Goal: Transaction & Acquisition: Purchase product/service

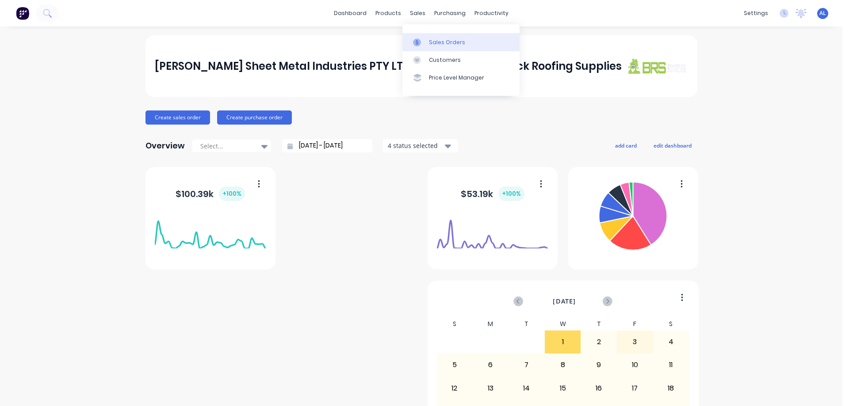
click at [439, 40] on div "Sales Orders" at bounding box center [447, 42] width 36 height 8
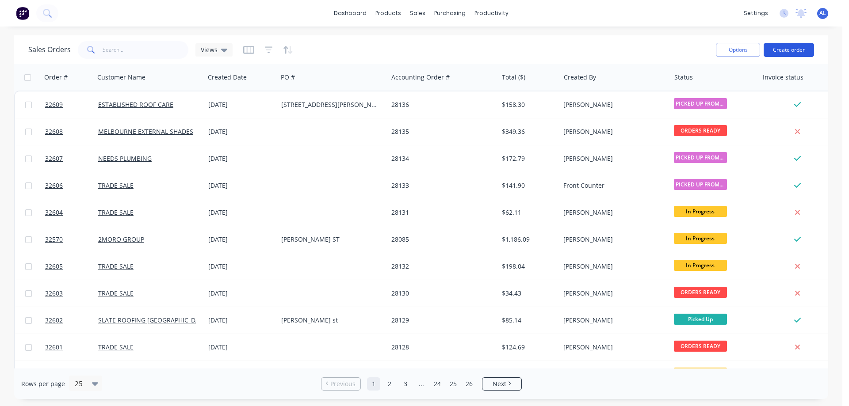
click at [789, 50] on button "Create order" at bounding box center [788, 50] width 50 height 14
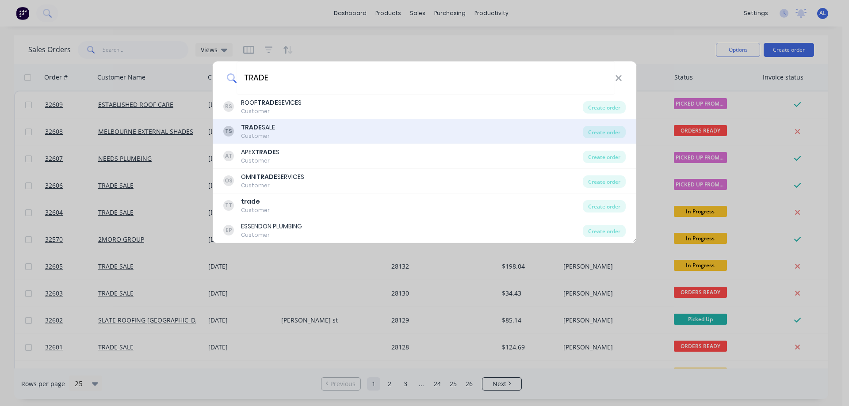
type input "TRADE"
click at [297, 127] on div "TS TRADE SALE Customer" at bounding box center [402, 131] width 359 height 17
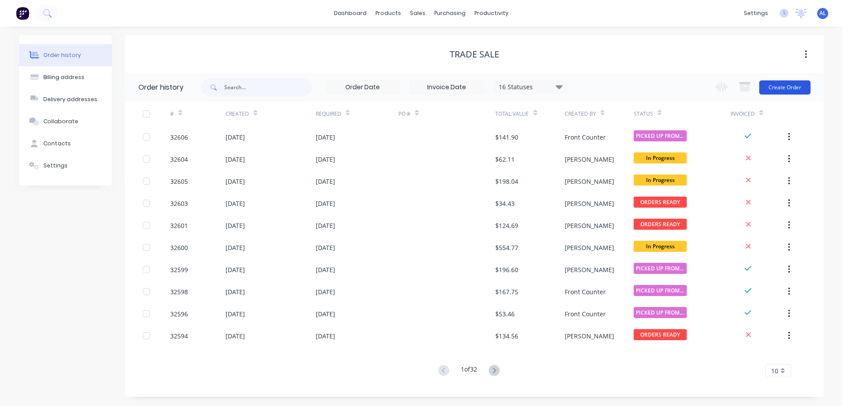
click at [778, 88] on button "Create Order" at bounding box center [784, 87] width 51 height 14
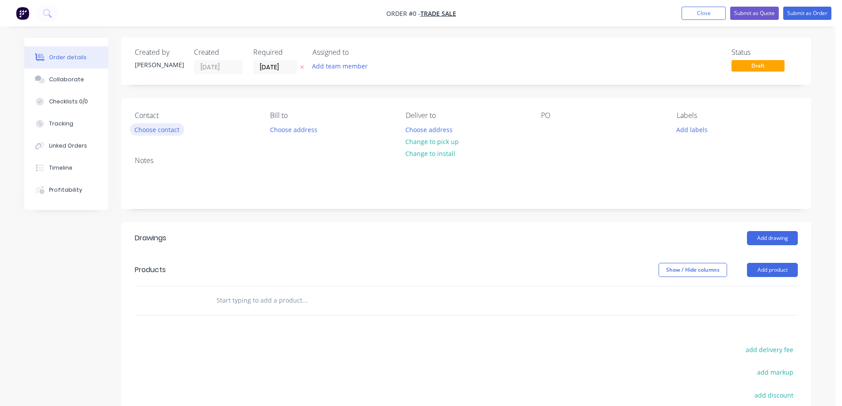
click at [164, 128] on button "Choose contact" at bounding box center [157, 129] width 54 height 12
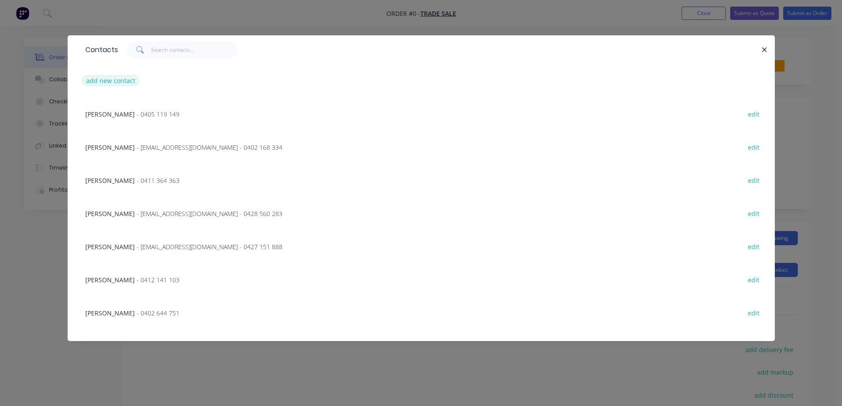
click at [125, 83] on button "add new contact" at bounding box center [111, 81] width 58 height 12
select select "AU"
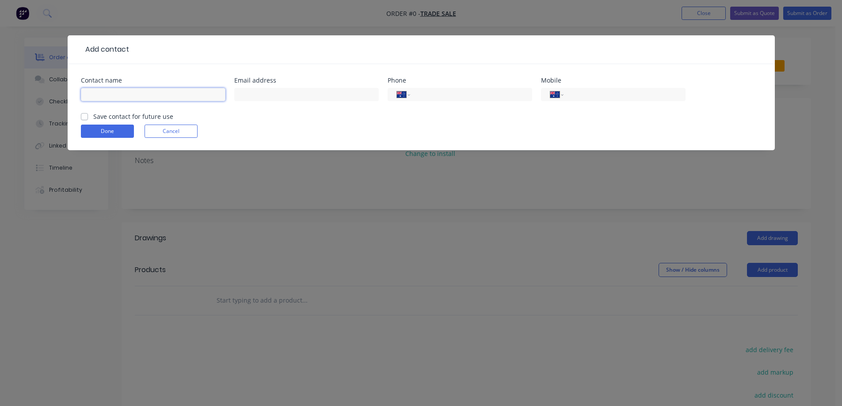
click at [133, 94] on input "text" at bounding box center [153, 94] width 145 height 13
type input "[PERSON_NAME]"
click at [307, 101] on input "text" at bounding box center [306, 94] width 145 height 13
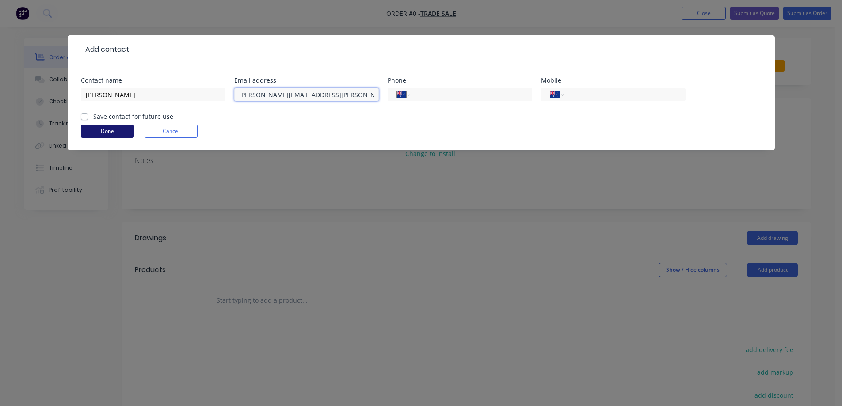
type input "[PERSON_NAME][EMAIL_ADDRESS][PERSON_NAME][DOMAIN_NAME]"
click at [114, 133] on button "Done" at bounding box center [107, 131] width 53 height 13
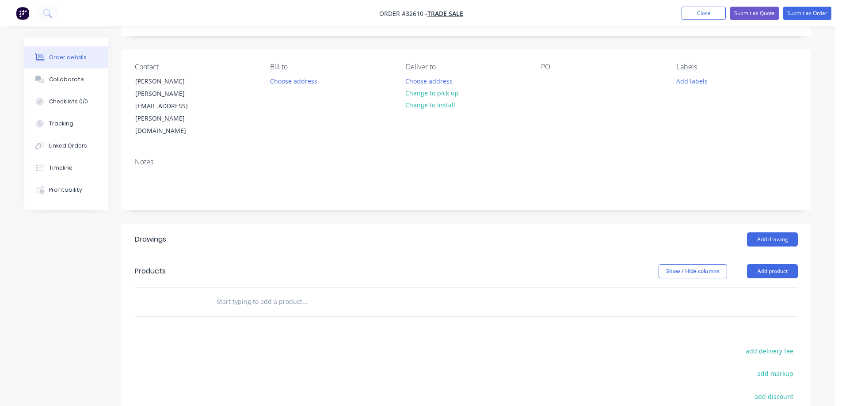
scroll to position [133, 0]
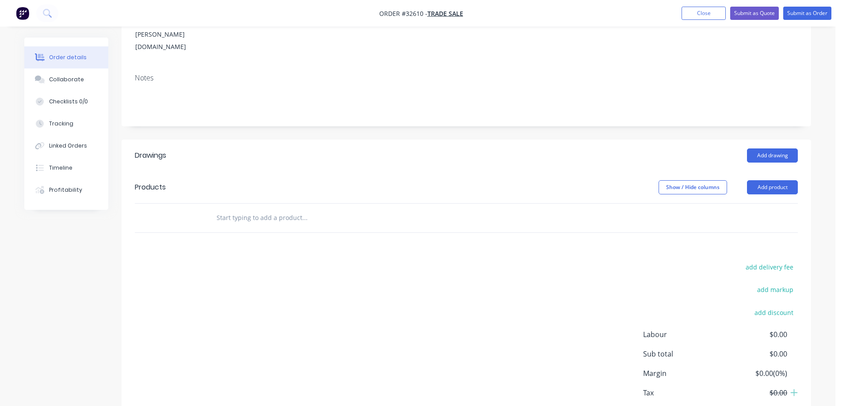
click at [282, 209] on input "text" at bounding box center [304, 218] width 177 height 18
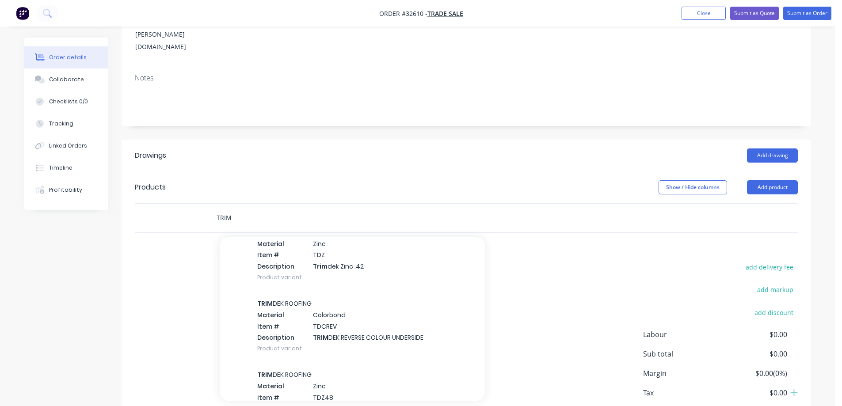
scroll to position [44, 0]
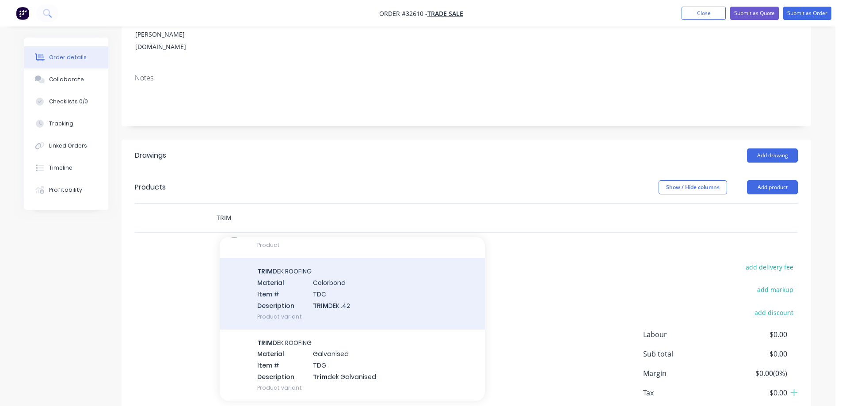
type input "TRIM"
click at [375, 275] on div "TRIM DEK ROOFING Material Colorbond Item # TDC Description TRIM DEK .42 Product…" at bounding box center [352, 293] width 265 height 71
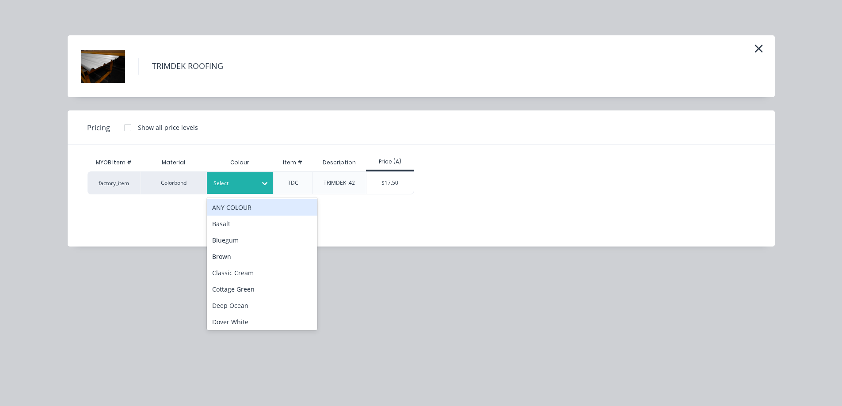
click at [266, 182] on icon at bounding box center [264, 183] width 9 height 9
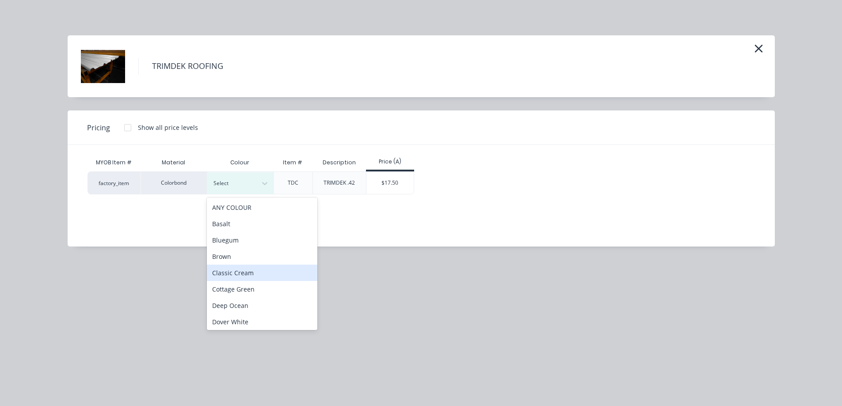
scroll to position [177, 0]
click at [259, 259] on div "Monument" at bounding box center [262, 260] width 111 height 16
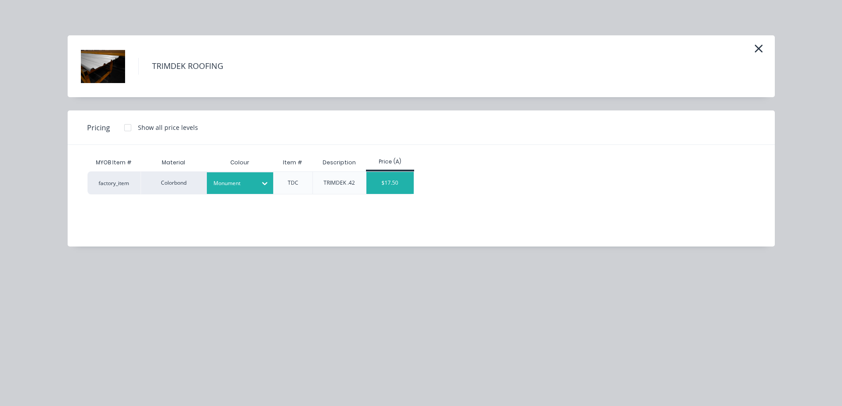
click at [390, 187] on div "$17.50" at bounding box center [389, 183] width 47 height 22
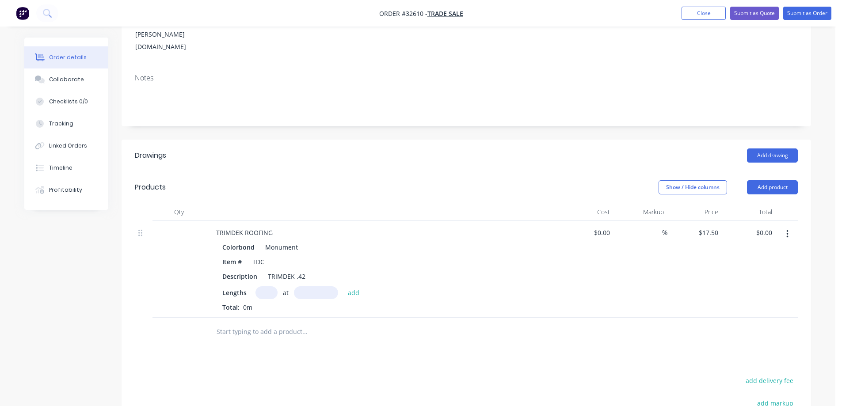
drag, startPoint x: 267, startPoint y: 255, endPoint x: 405, endPoint y: 185, distance: 155.6
click at [268, 286] on input "text" at bounding box center [266, 292] width 22 height 13
type input "25"
type input "3450"
click at [343, 286] on button "add" at bounding box center [353, 292] width 21 height 12
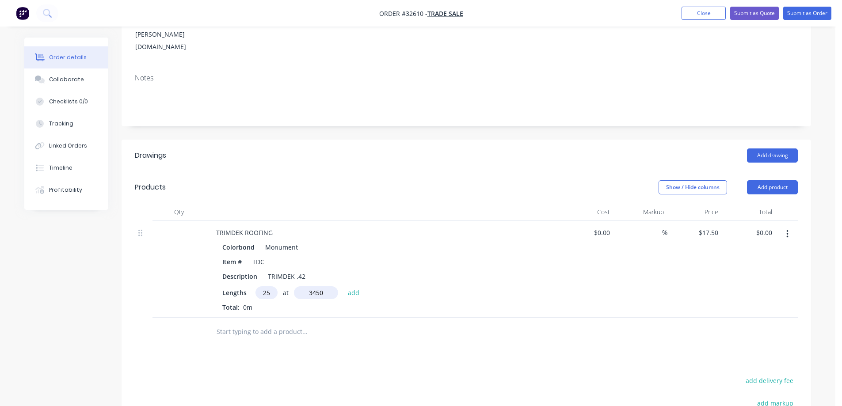
type input "$1,509.38"
type input "6"
type input "4500"
click at [343, 286] on button "add" at bounding box center [353, 292] width 21 height 12
type input "$1,981.88"
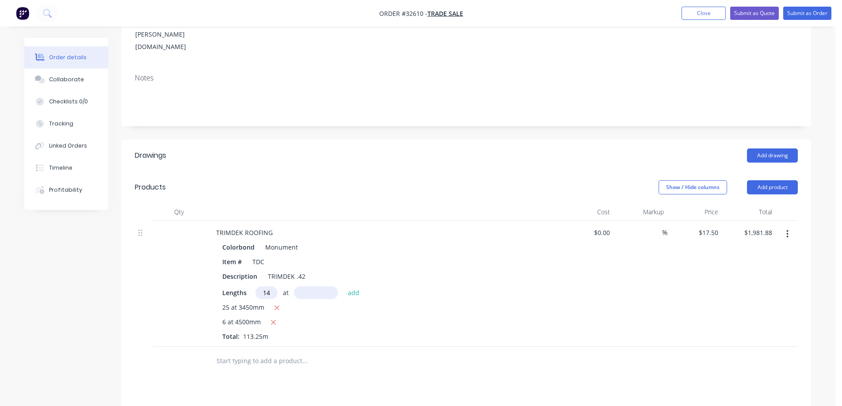
type input "14"
type input "600"
click at [343, 286] on button "add" at bounding box center [353, 292] width 21 height 12
type input "$2,226.88"
type input "25"
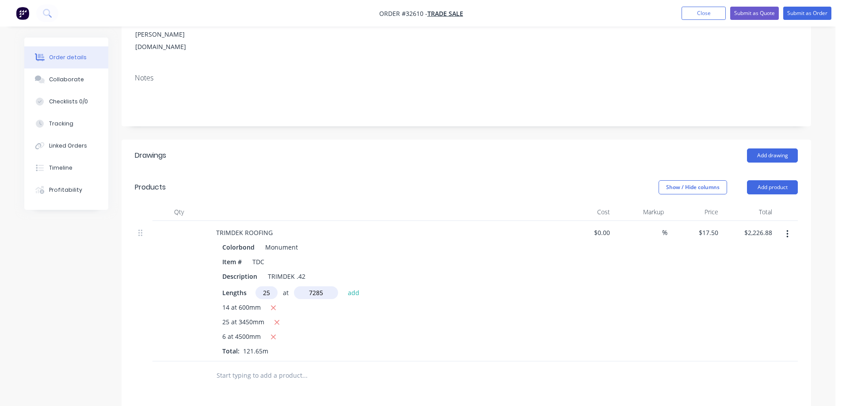
type input "7285"
click at [343, 286] on button "add" at bounding box center [353, 292] width 21 height 12
type input "$5,414.06"
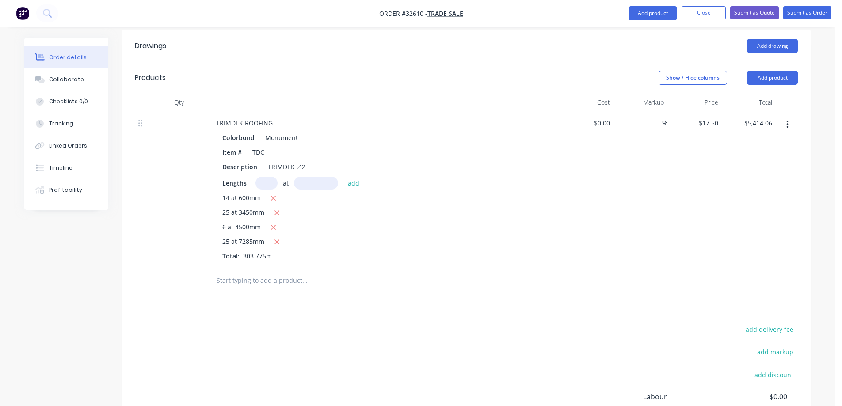
scroll to position [322, 0]
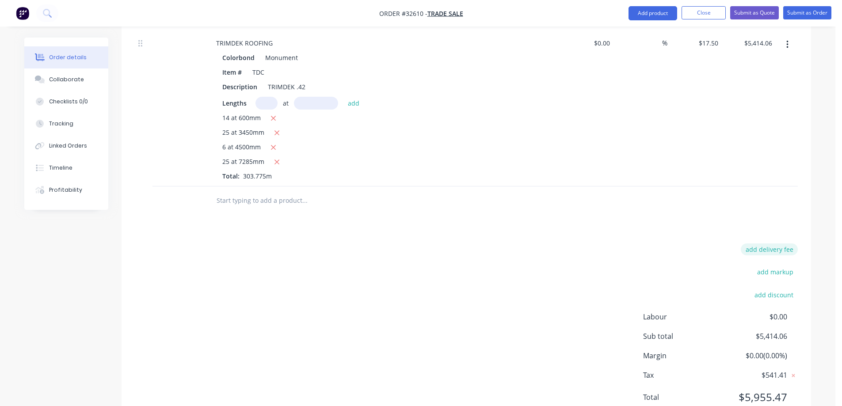
click at [775, 244] on button "add delivery fee" at bounding box center [769, 250] width 57 height 12
type input "80"
click input "submit" at bounding box center [0, 0] width 0 height 0
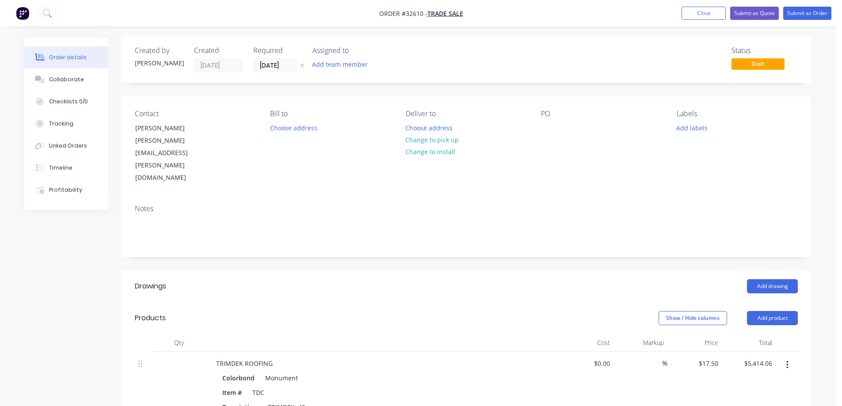
scroll to position [0, 0]
click at [753, 16] on button "Submit as Quote" at bounding box center [754, 13] width 49 height 13
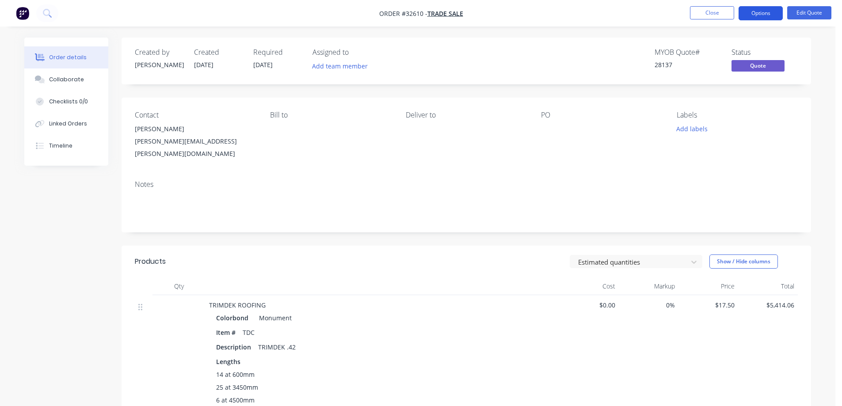
click at [764, 11] on button "Options" at bounding box center [761, 13] width 44 height 14
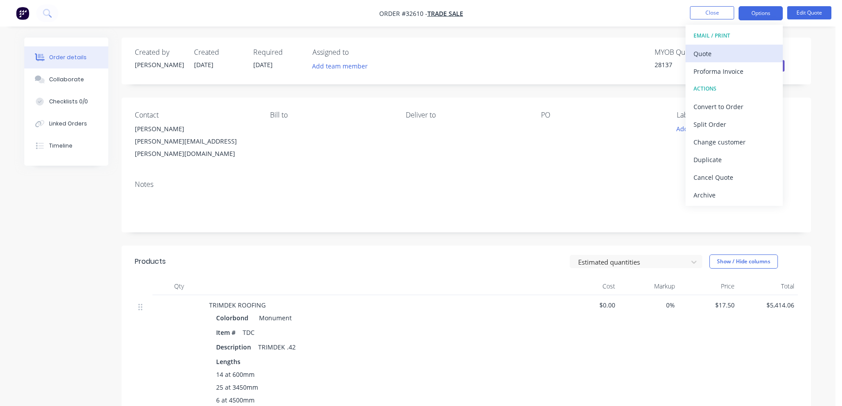
click at [716, 53] on div "Quote" at bounding box center [734, 53] width 81 height 13
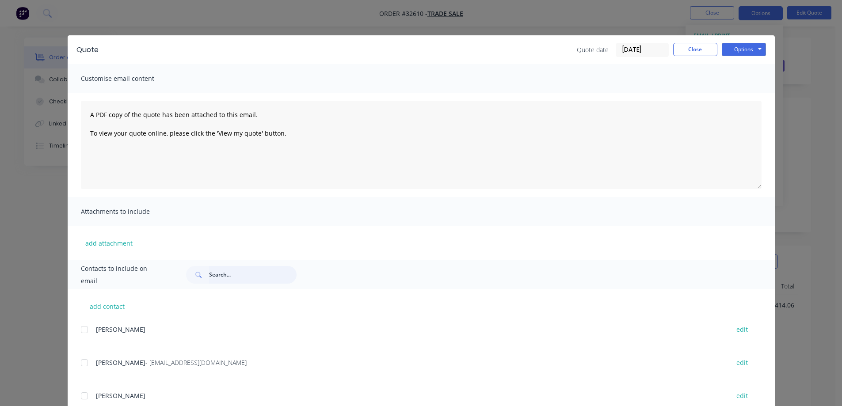
click at [246, 271] on input "text" at bounding box center [253, 275] width 88 height 18
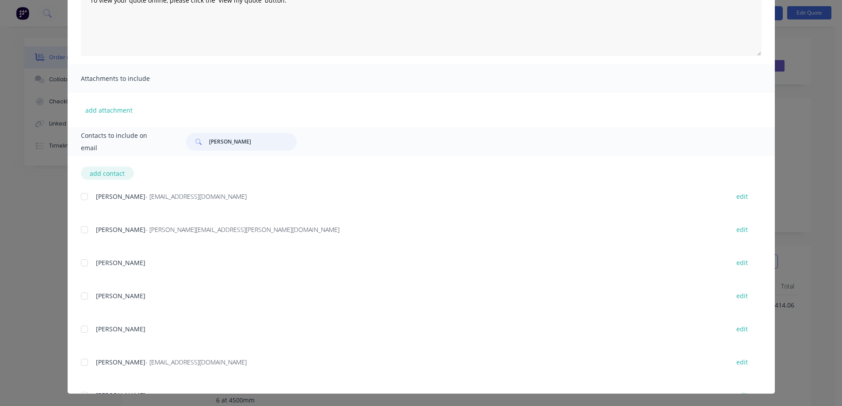
type input "[PERSON_NAME]"
click at [107, 169] on button "add contact" at bounding box center [107, 173] width 53 height 13
select select "AU"
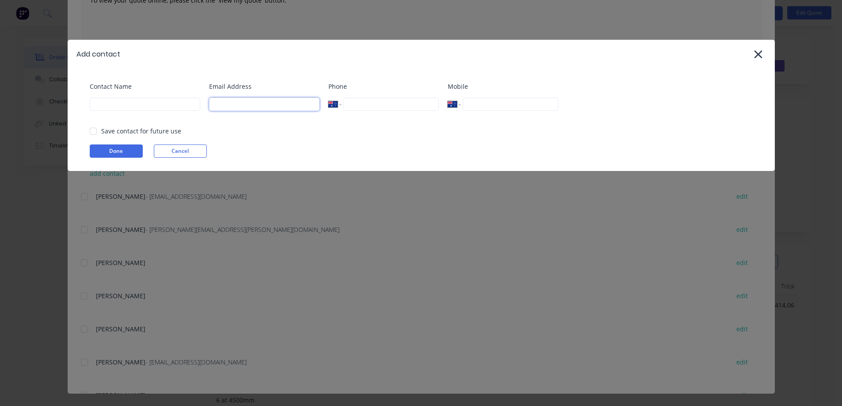
paste input "[PERSON_NAME] <[PERSON_NAME][EMAIL_ADDRESS][PERSON_NAME][DOMAIN_NAME]>"
type input "[PERSON_NAME][EMAIL_ADDRESS][PERSON_NAME][DOMAIN_NAME]"
click at [122, 151] on button "Done" at bounding box center [116, 151] width 53 height 13
click at [91, 131] on div at bounding box center [93, 131] width 18 height 18
type input "[PERSON_NAME]"
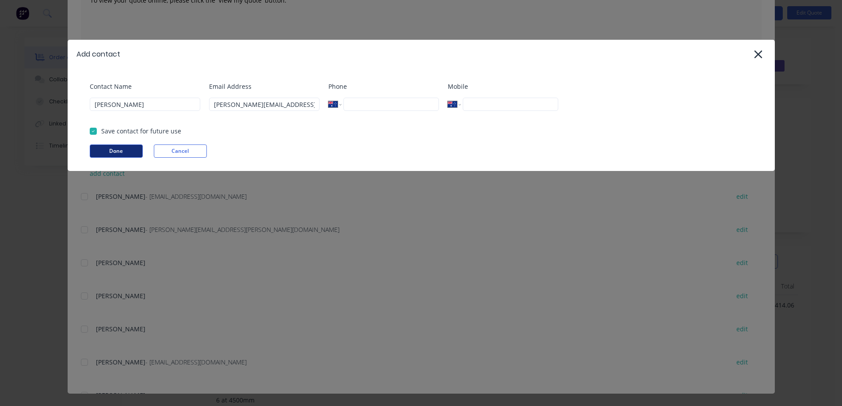
click at [121, 153] on button "Done" at bounding box center [116, 151] width 53 height 13
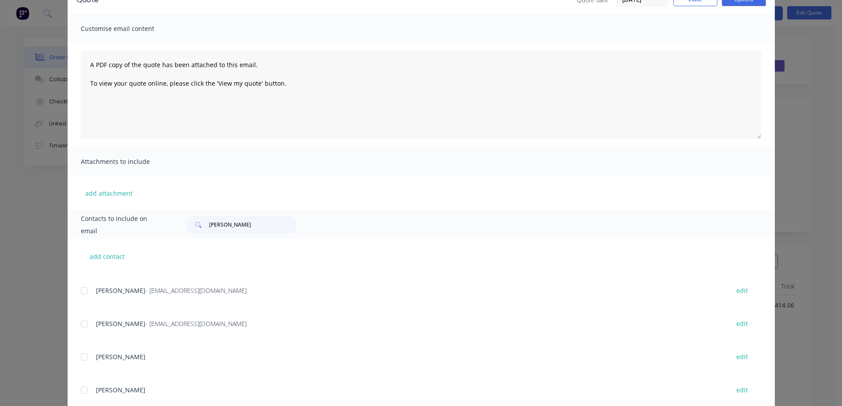
scroll to position [133, 0]
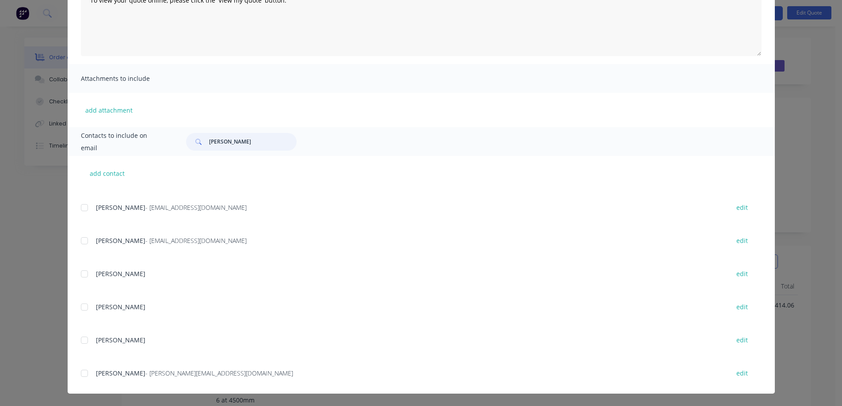
click at [256, 138] on input "[PERSON_NAME]" at bounding box center [253, 142] width 88 height 18
type input "[PERSON_NAME]"
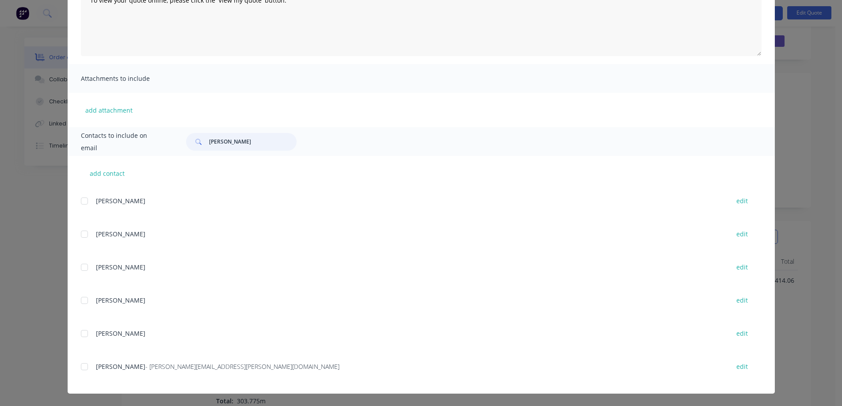
scroll to position [198, 0]
click at [82, 368] on div at bounding box center [85, 367] width 18 height 18
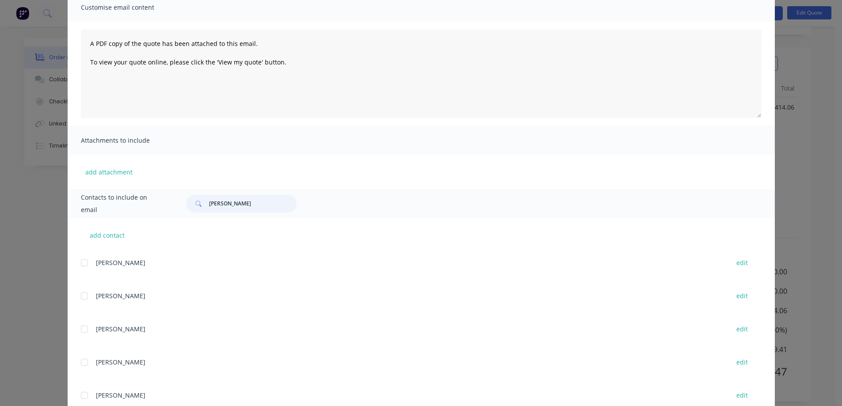
scroll to position [0, 0]
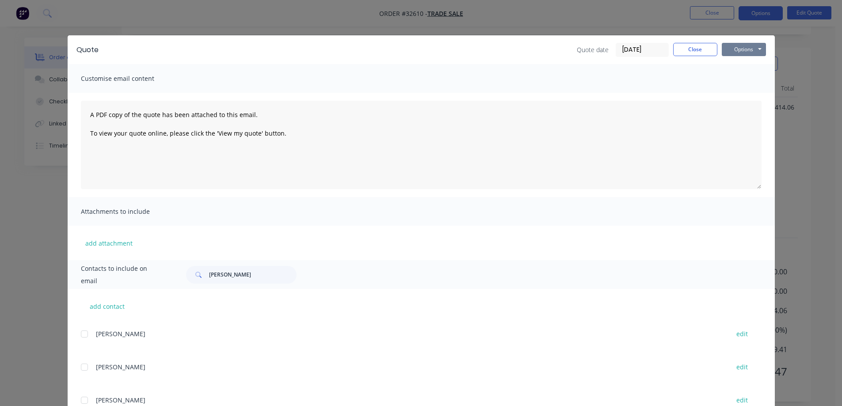
click at [750, 50] on button "Options" at bounding box center [744, 49] width 44 height 13
click at [752, 92] on button "Email" at bounding box center [750, 94] width 57 height 15
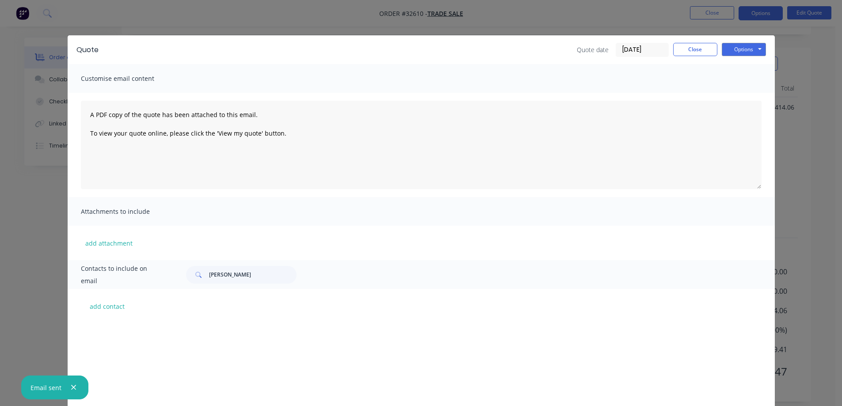
scroll to position [526, 0]
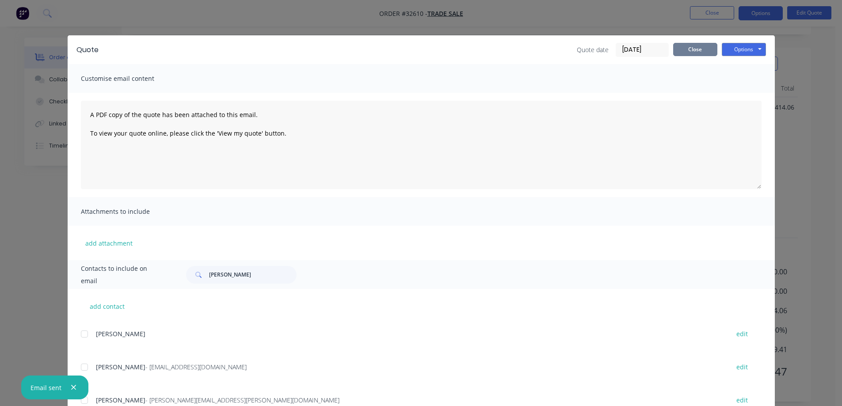
click at [701, 52] on button "Close" at bounding box center [695, 49] width 44 height 13
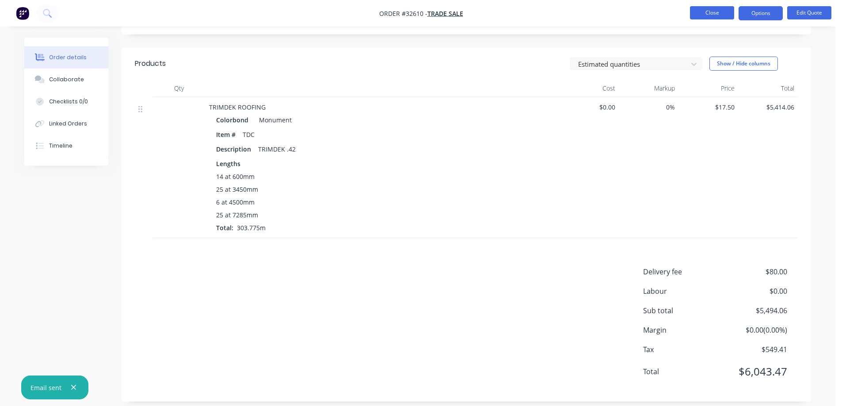
click at [713, 18] on button "Close" at bounding box center [712, 12] width 44 height 13
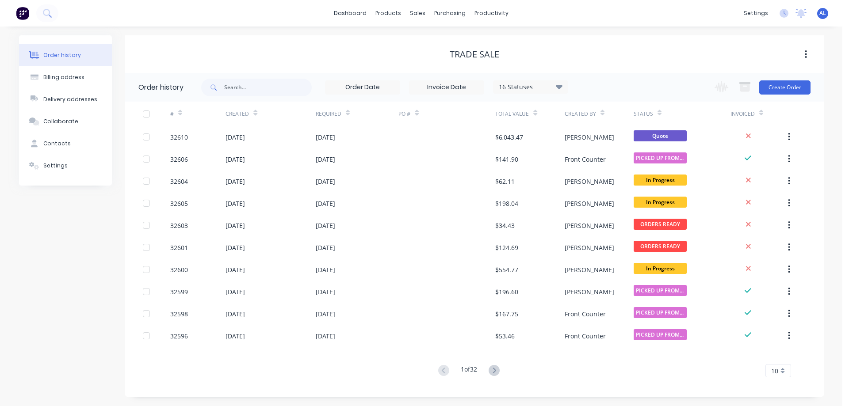
click at [29, 14] on img at bounding box center [22, 13] width 13 height 13
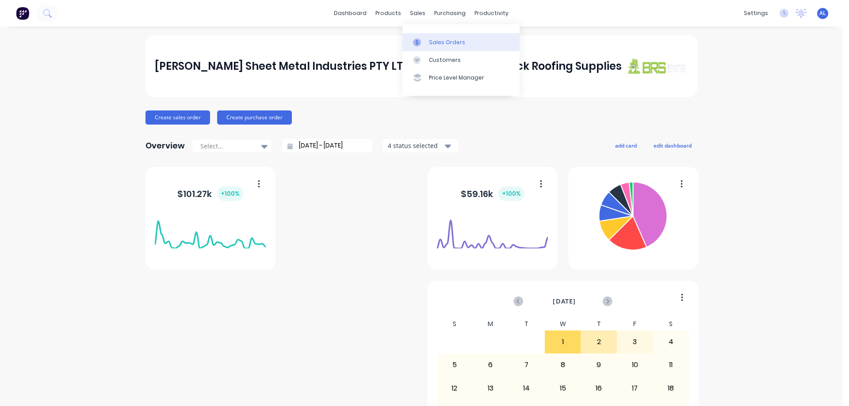
click at [436, 43] on div "Sales Orders" at bounding box center [447, 42] width 36 height 8
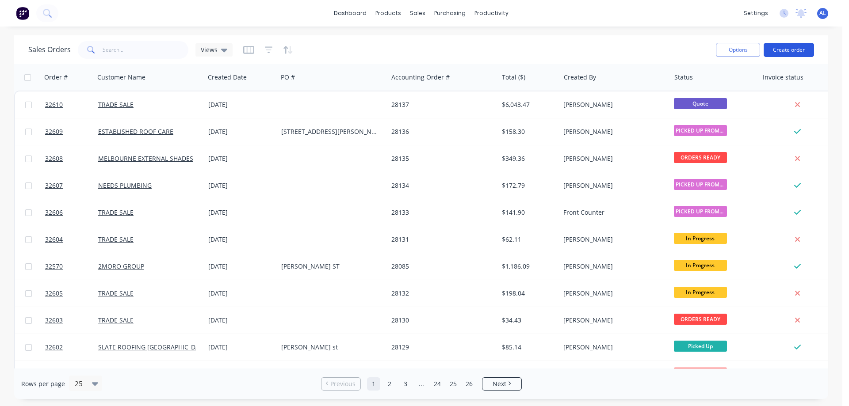
click at [789, 50] on button "Create order" at bounding box center [788, 50] width 50 height 14
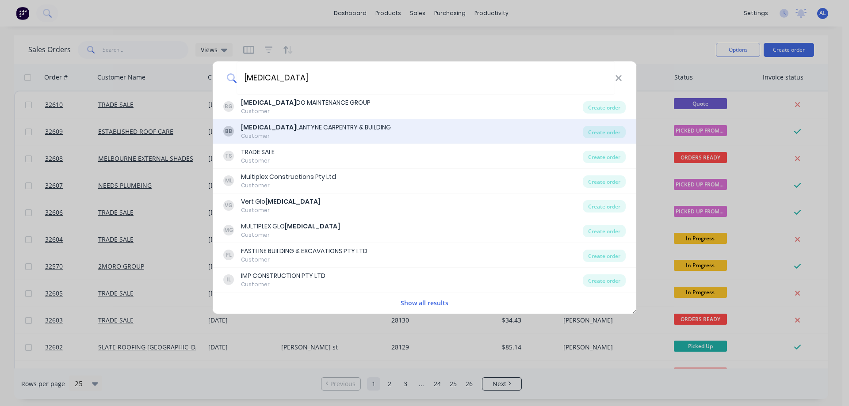
type input "[MEDICAL_DATA]"
click at [343, 127] on div "[MEDICAL_DATA] LANTYNE CARPENTRY & BUILDING" at bounding box center [316, 127] width 150 height 9
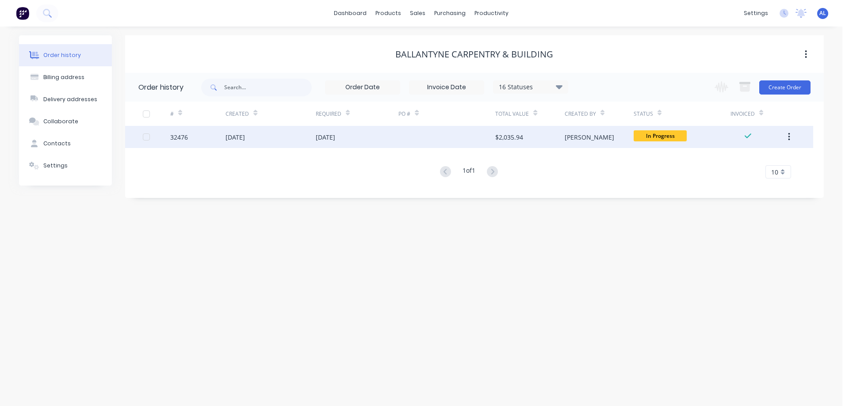
click at [515, 132] on div "$2,035.94" at bounding box center [529, 137] width 69 height 22
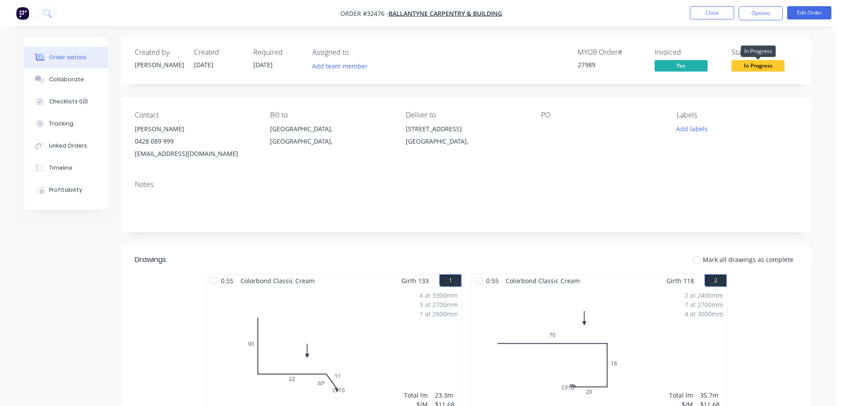
click at [755, 69] on span "In Progress" at bounding box center [758, 65] width 53 height 11
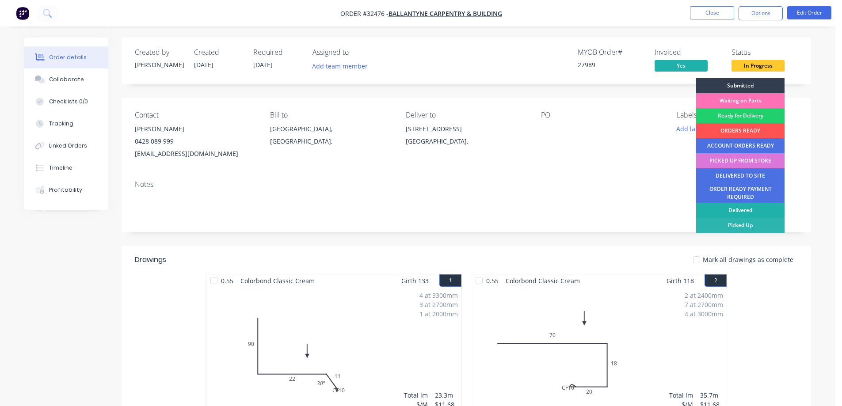
click at [751, 212] on div "Delivered" at bounding box center [740, 210] width 88 height 15
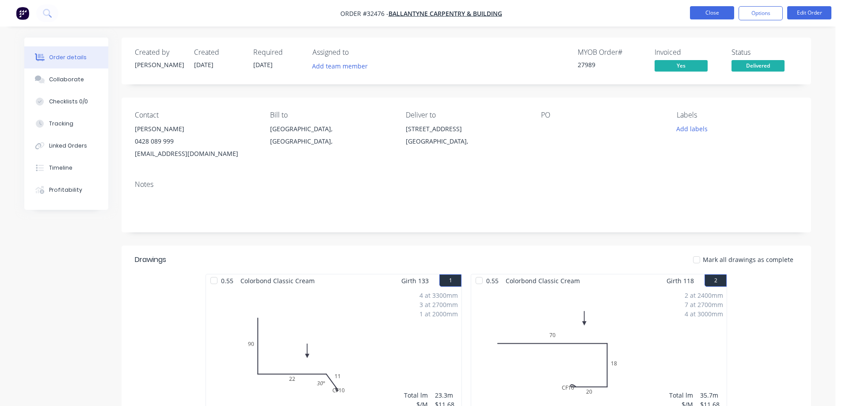
click at [708, 15] on button "Close" at bounding box center [712, 12] width 44 height 13
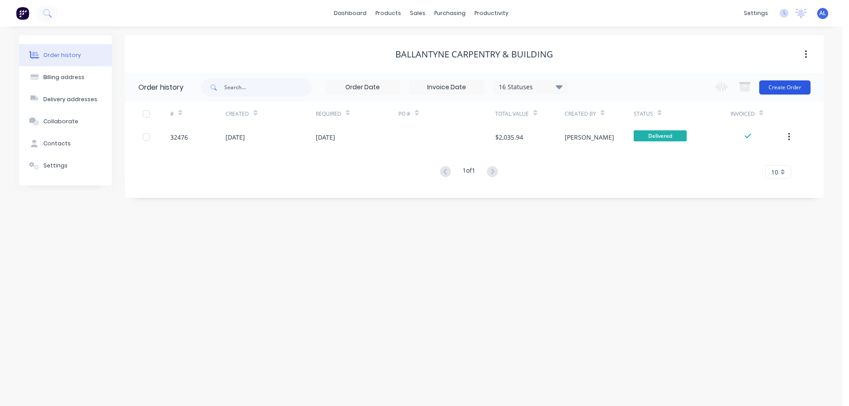
click at [778, 89] on button "Create Order" at bounding box center [784, 87] width 51 height 14
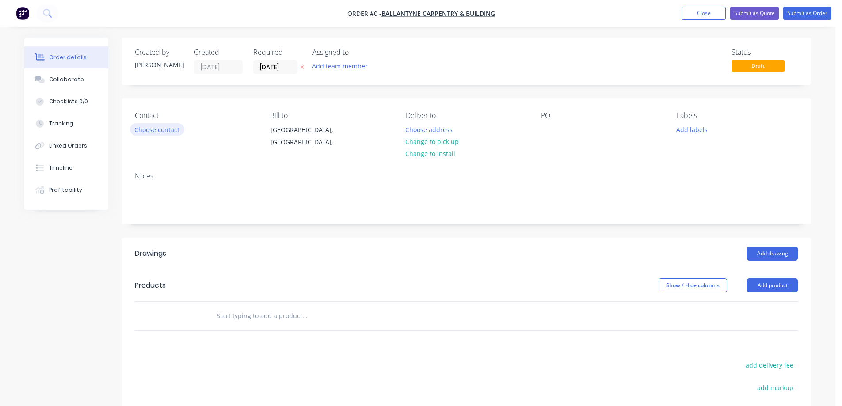
click at [161, 133] on button "Choose contact" at bounding box center [157, 129] width 54 height 12
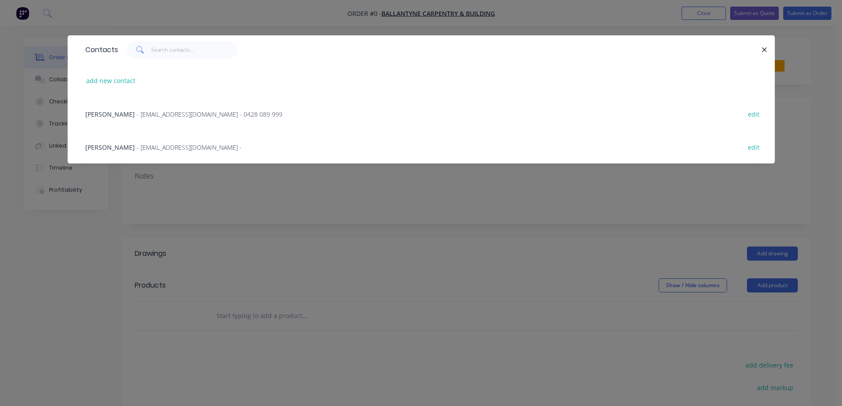
click at [210, 117] on span "- [EMAIL_ADDRESS][DOMAIN_NAME] - 0428 089 999" at bounding box center [210, 114] width 146 height 8
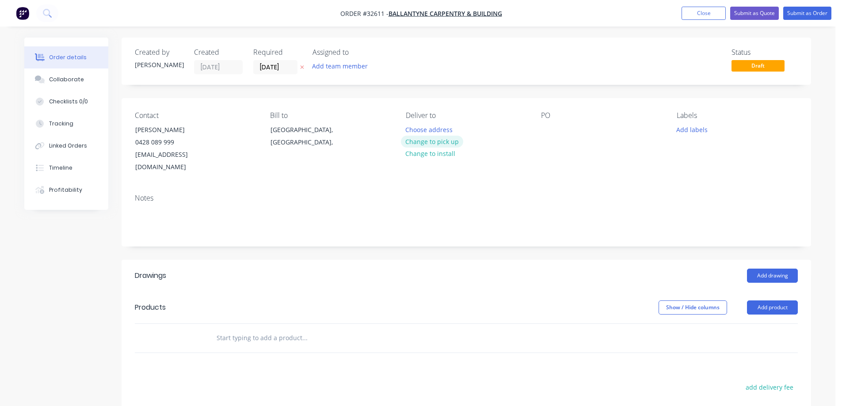
click at [441, 145] on button "Change to pick up" at bounding box center [432, 142] width 63 height 12
click at [552, 127] on div at bounding box center [548, 129] width 14 height 13
click at [276, 329] on input "text" at bounding box center [304, 338] width 177 height 18
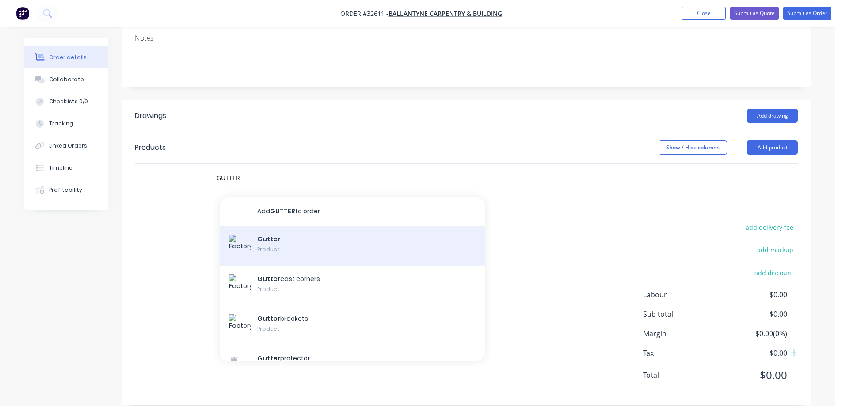
click at [294, 238] on div "Gutter Product" at bounding box center [352, 246] width 265 height 40
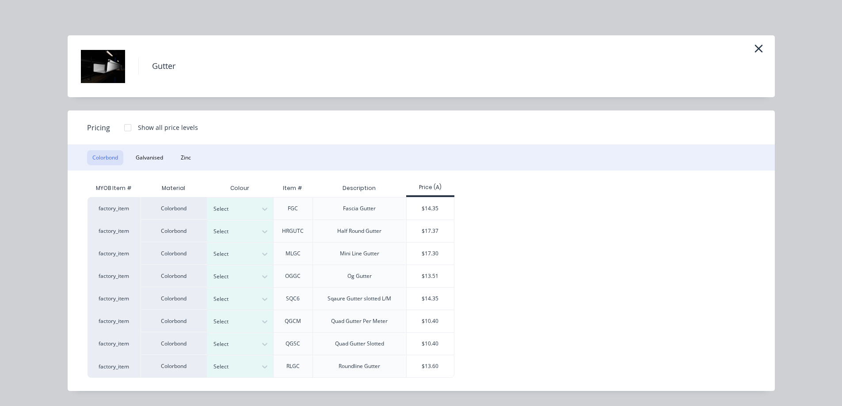
drag, startPoint x: 762, startPoint y: 49, endPoint x: 749, endPoint y: 57, distance: 15.5
click at [761, 49] on icon "button" at bounding box center [758, 48] width 9 height 12
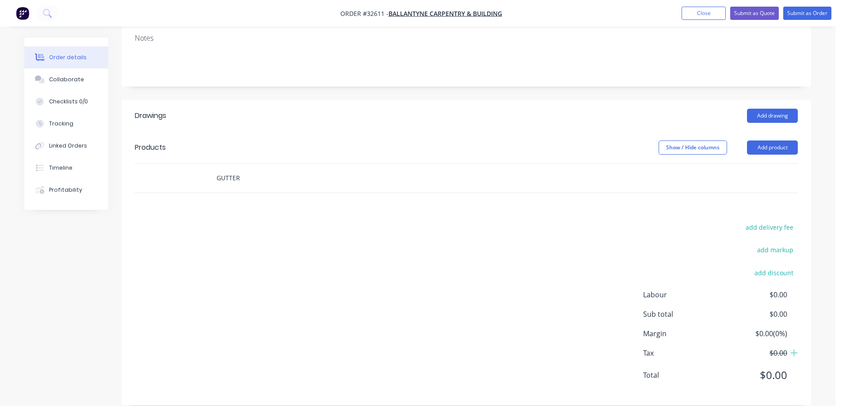
click at [259, 169] on input "GUTTER" at bounding box center [304, 178] width 177 height 18
type input "G"
click at [787, 109] on button "Add drawing" at bounding box center [772, 116] width 51 height 14
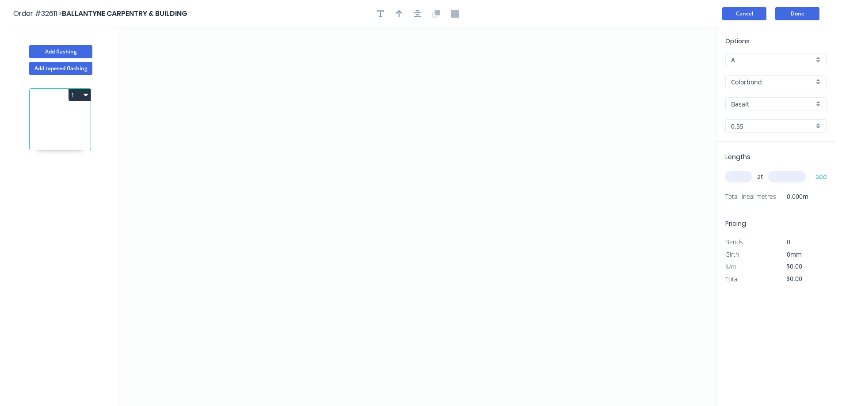
click at [744, 19] on button "Cancel" at bounding box center [744, 13] width 44 height 13
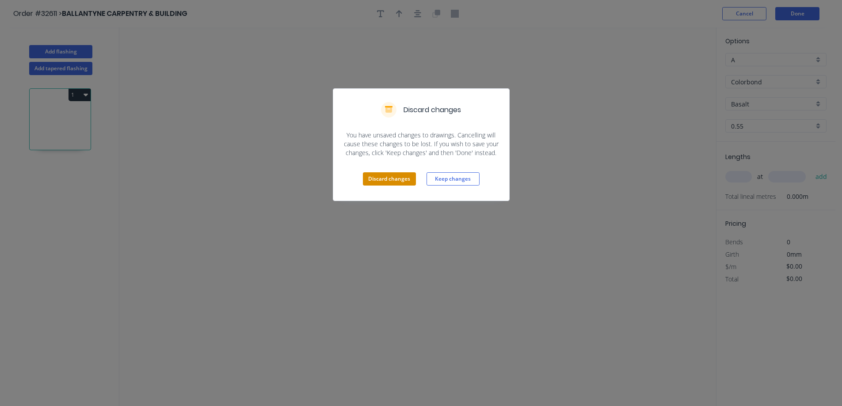
click at [391, 186] on button "Discard changes" at bounding box center [389, 178] width 53 height 13
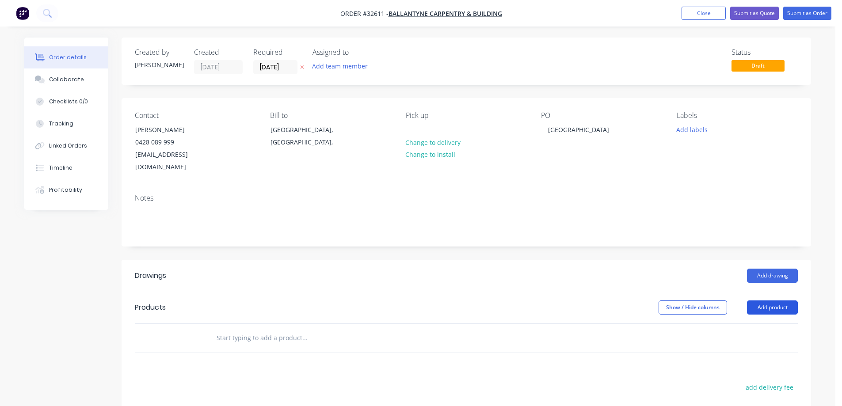
drag, startPoint x: 770, startPoint y: 299, endPoint x: 749, endPoint y: 297, distance: 21.4
click at [770, 301] on button "Add product" at bounding box center [772, 308] width 51 height 14
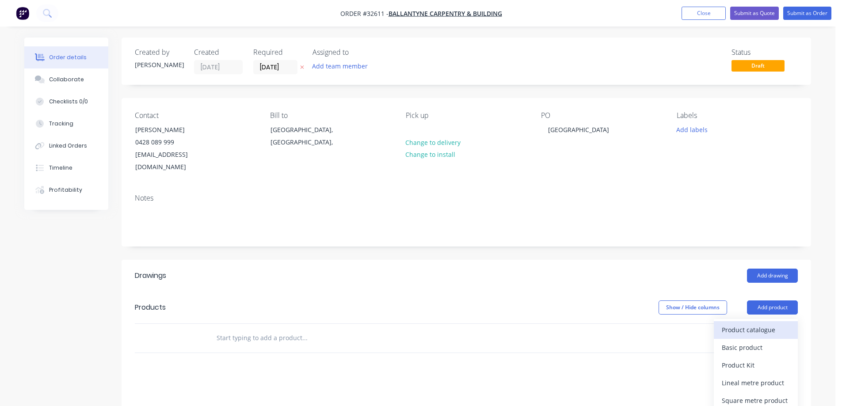
click at [745, 324] on div "Product catalogue" at bounding box center [756, 330] width 68 height 13
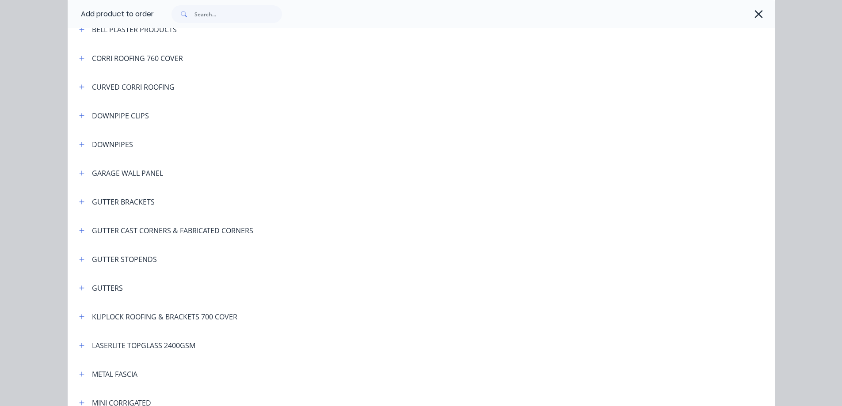
scroll to position [309, 0]
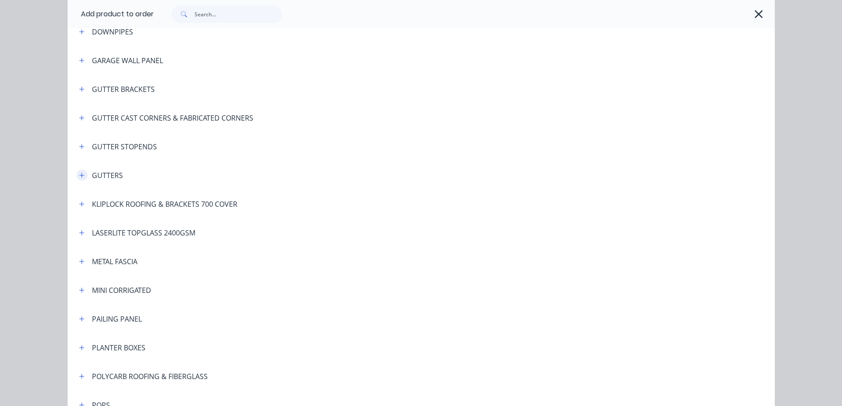
click at [80, 176] on icon "button" at bounding box center [81, 175] width 5 height 6
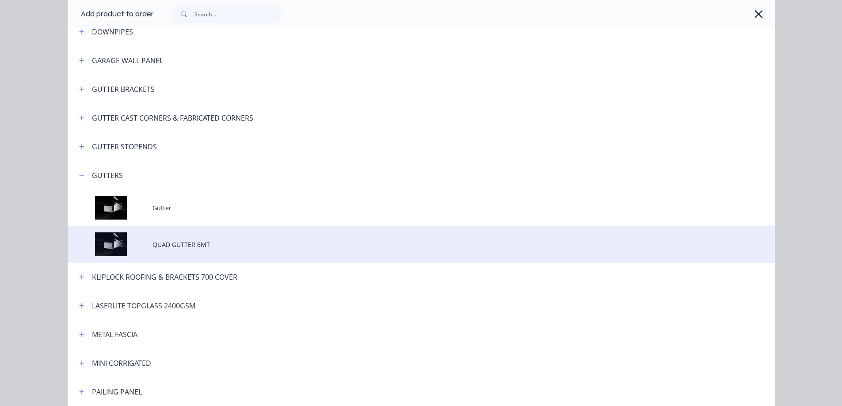
click at [183, 244] on span "QUAD GUTTER 6MT" at bounding box center [401, 244] width 498 height 9
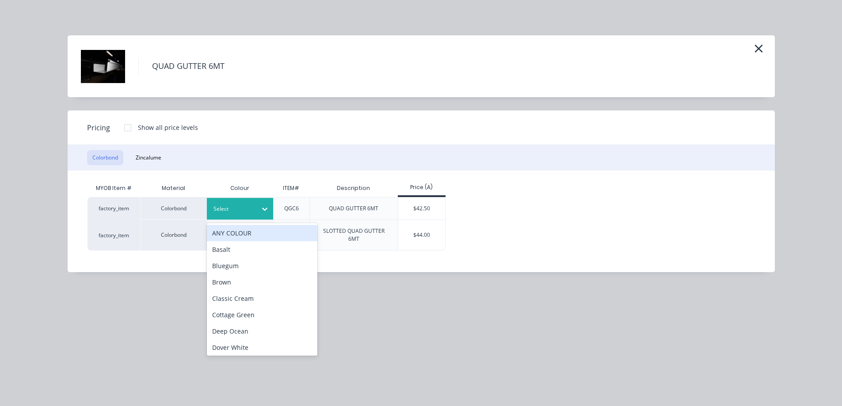
click at [267, 213] on icon at bounding box center [264, 209] width 9 height 9
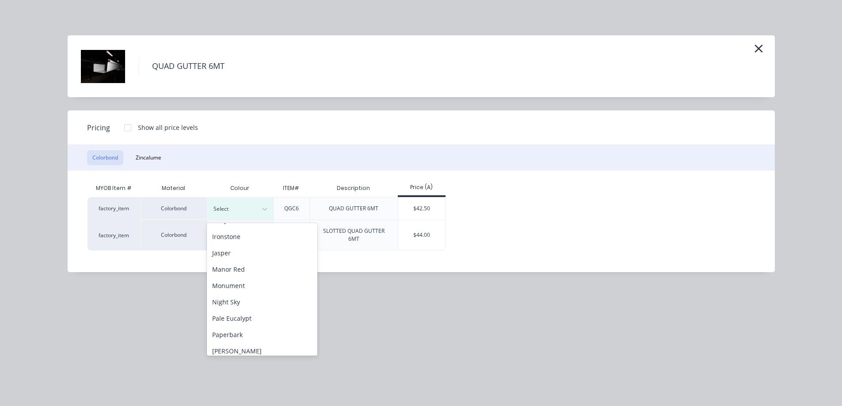
scroll to position [177, 0]
click at [262, 286] on div "Monument" at bounding box center [262, 285] width 111 height 16
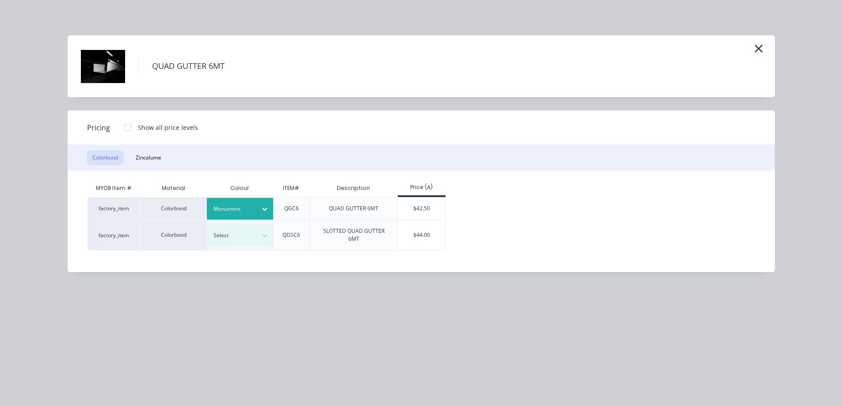
click at [434, 207] on div "$42.50" at bounding box center [421, 209] width 47 height 22
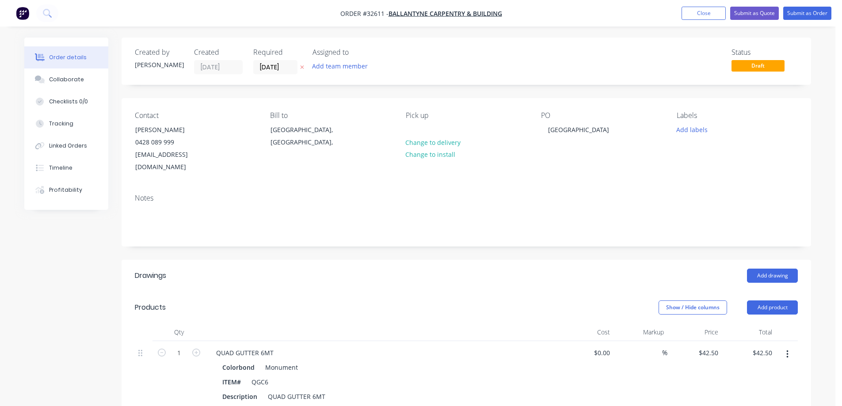
drag, startPoint x: 197, startPoint y: 341, endPoint x: 284, endPoint y: 339, distance: 87.1
click at [197, 349] on icon "button" at bounding box center [196, 353] width 8 height 8
type input "2"
type input "$85.00"
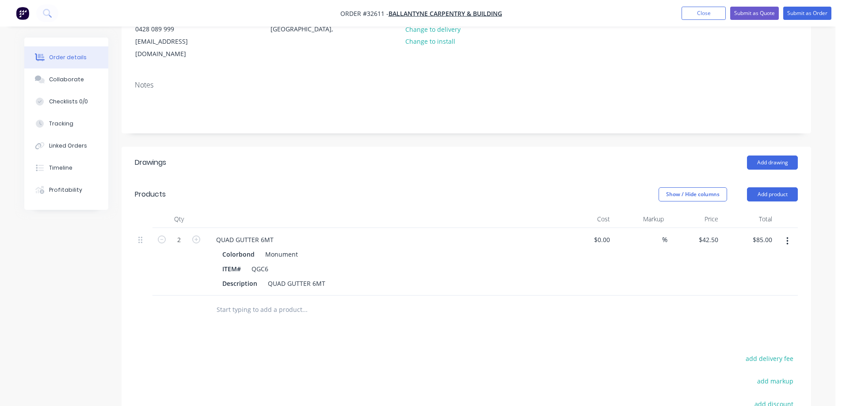
scroll to position [221, 0]
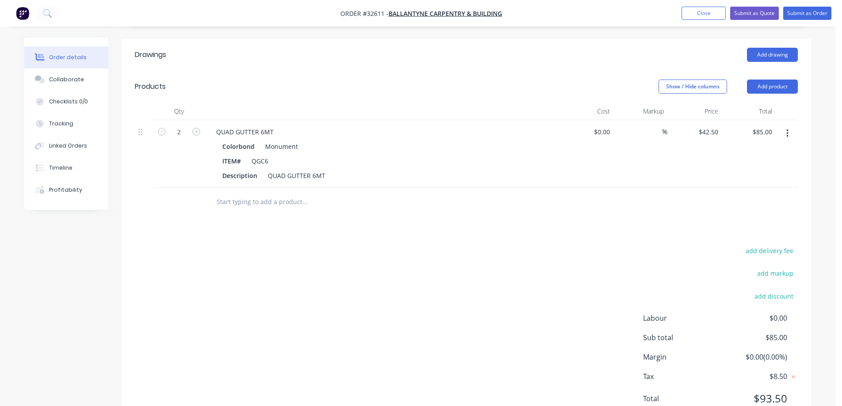
click at [280, 193] on input "text" at bounding box center [304, 202] width 177 height 18
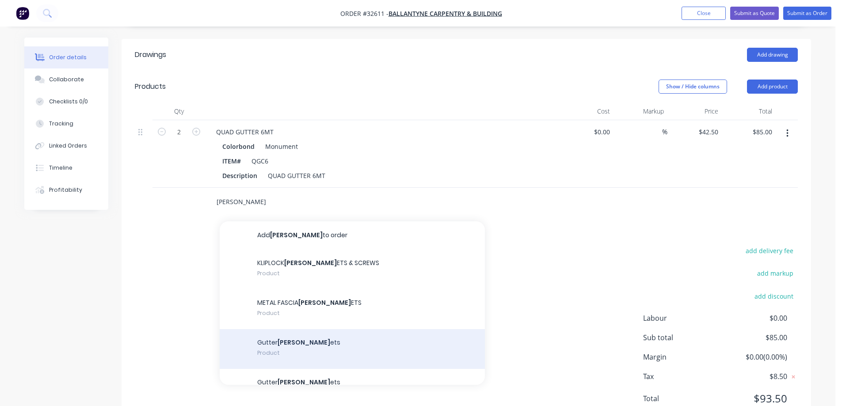
type input "[PERSON_NAME]"
click at [364, 339] on div "Gutter [PERSON_NAME] ets Product" at bounding box center [352, 349] width 265 height 40
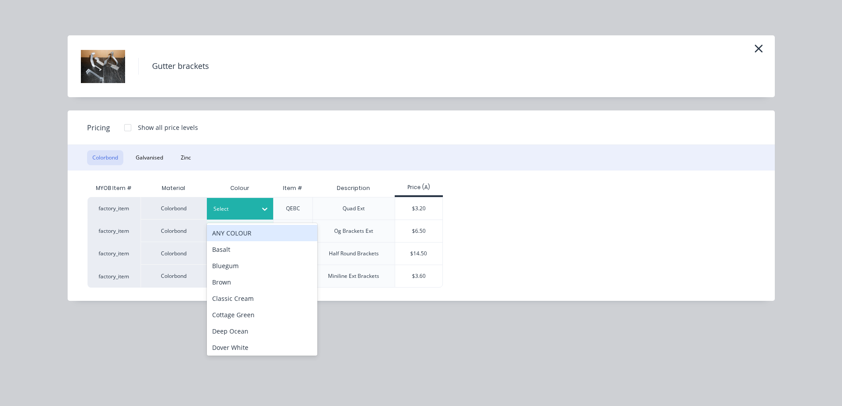
click at [264, 209] on icon at bounding box center [264, 209] width 9 height 9
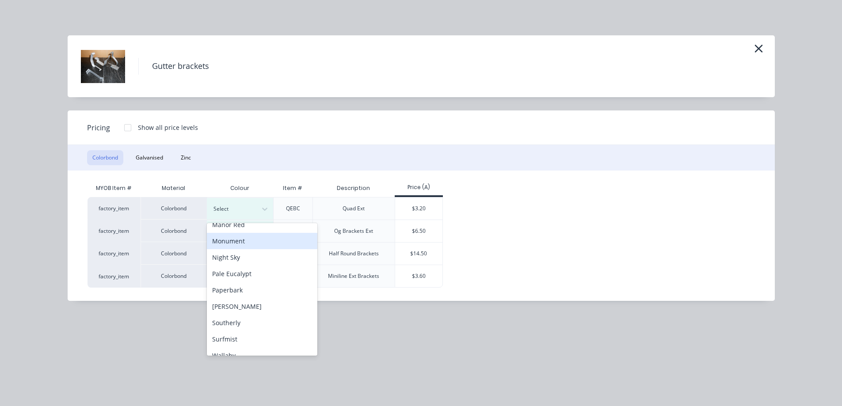
click at [261, 244] on div "Monument" at bounding box center [262, 241] width 111 height 16
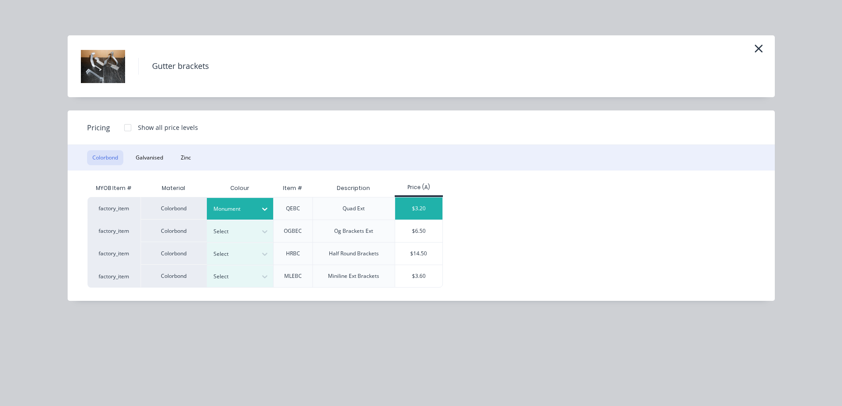
click at [424, 208] on div "$3.20" at bounding box center [418, 209] width 47 height 22
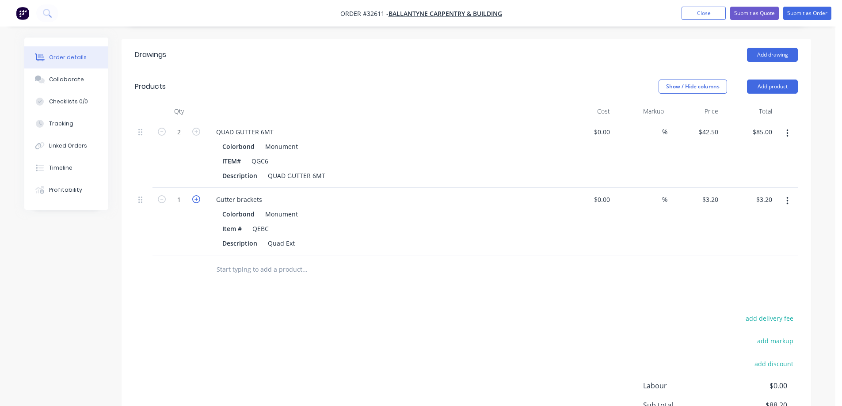
click at [198, 195] on icon "button" at bounding box center [196, 199] width 8 height 8
type input "2"
type input "$6.40"
click at [198, 195] on icon "button" at bounding box center [196, 199] width 8 height 8
type input "3"
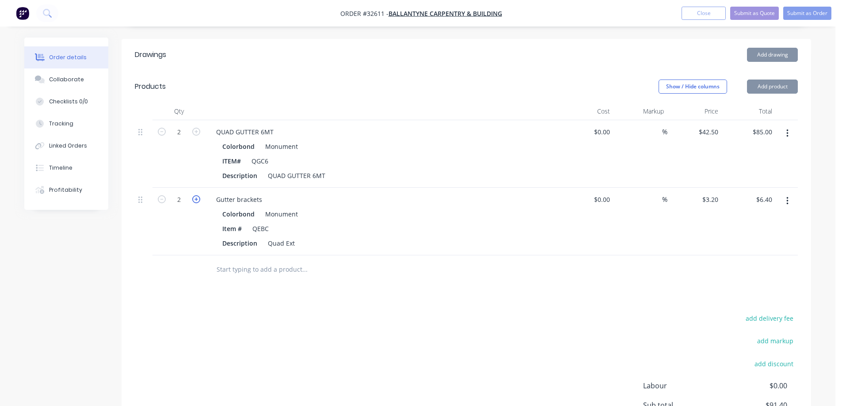
type input "$9.60"
click at [198, 195] on icon "button" at bounding box center [196, 199] width 8 height 8
type input "4"
type input "$12.80"
click at [198, 195] on icon "button" at bounding box center [196, 199] width 8 height 8
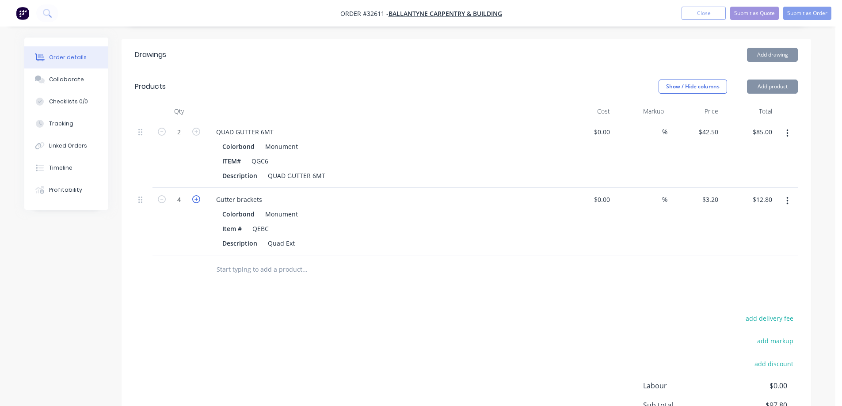
type input "5"
type input "$16.00"
click at [198, 195] on icon "button" at bounding box center [196, 199] width 8 height 8
type input "6"
type input "$19.20"
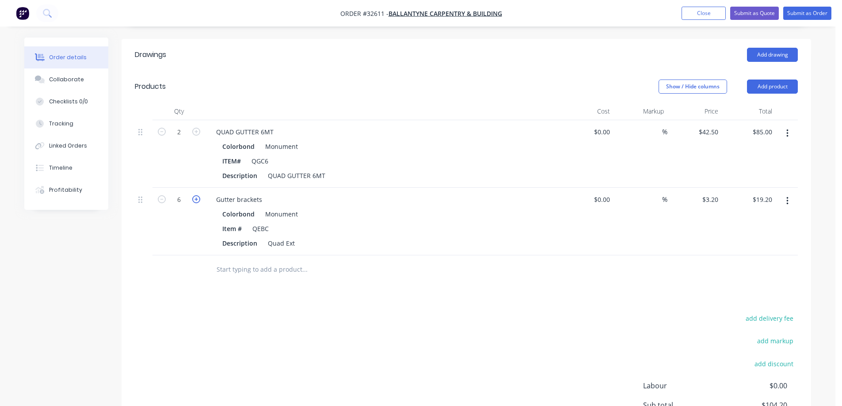
click at [198, 195] on icon "button" at bounding box center [196, 199] width 8 height 8
type input "7"
type input "$22.40"
click at [198, 195] on icon "button" at bounding box center [196, 199] width 8 height 8
type input "8"
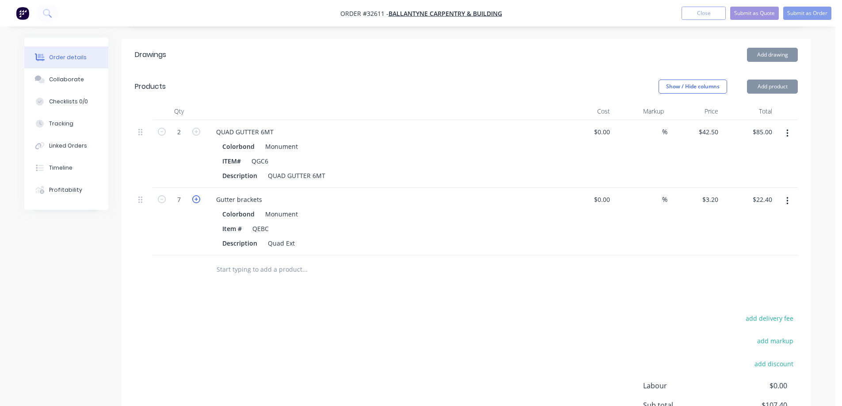
type input "$25.60"
click at [198, 195] on icon "button" at bounding box center [196, 199] width 8 height 8
type input "9"
type input "$28.80"
click at [198, 195] on icon "button" at bounding box center [196, 199] width 8 height 8
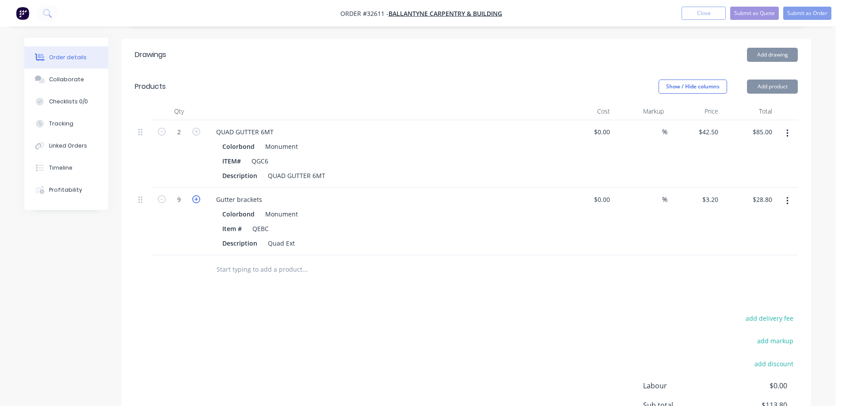
type input "10"
type input "$32.00"
click at [280, 261] on input "text" at bounding box center [304, 270] width 177 height 18
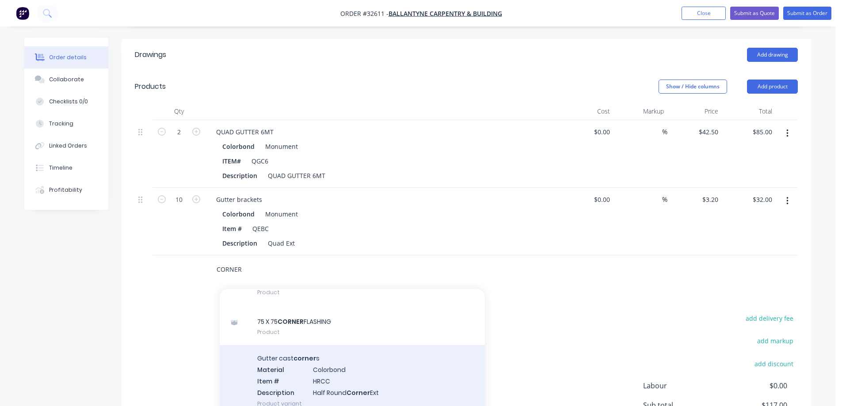
scroll to position [0, 0]
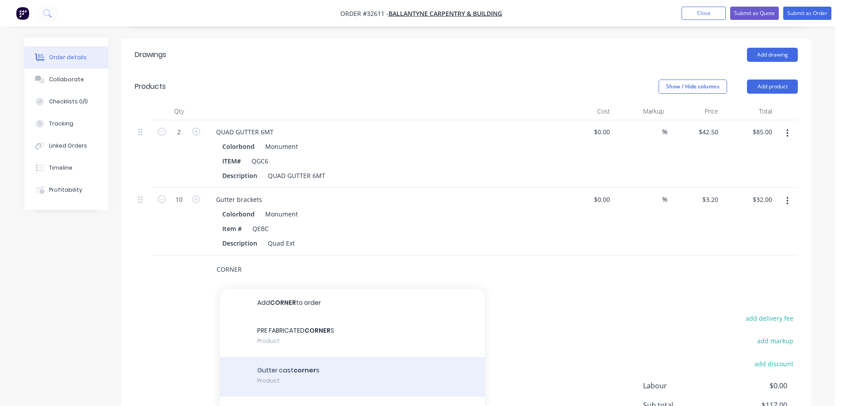
type input "CORNER"
click at [353, 369] on div "Gutter cast corner s Product" at bounding box center [352, 377] width 265 height 40
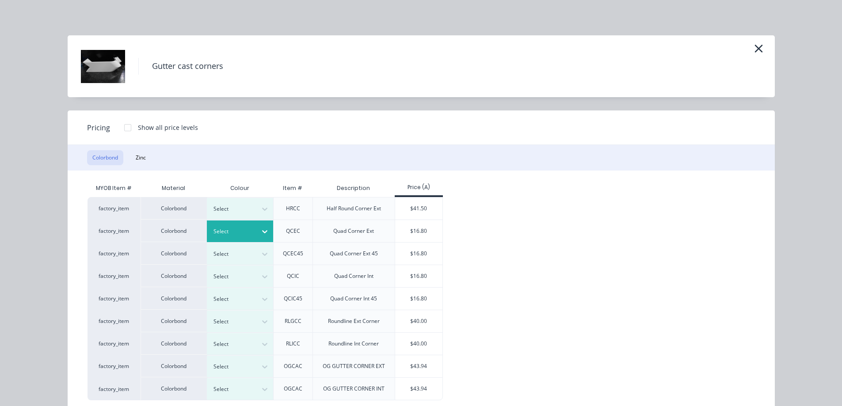
click at [261, 238] on div at bounding box center [265, 232] width 16 height 14
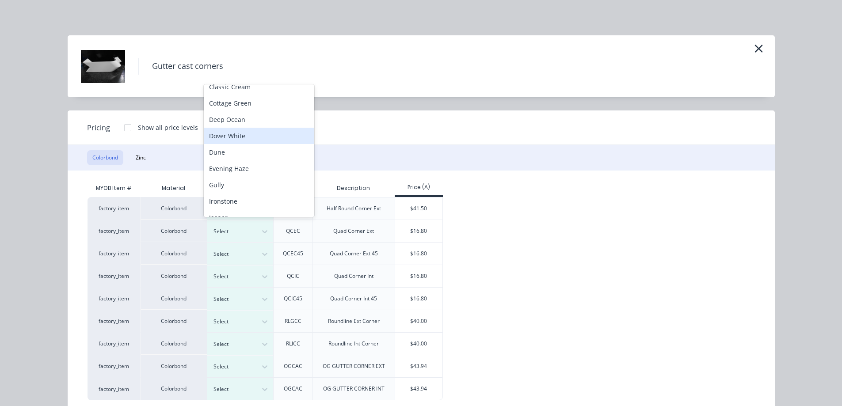
scroll to position [138, 0]
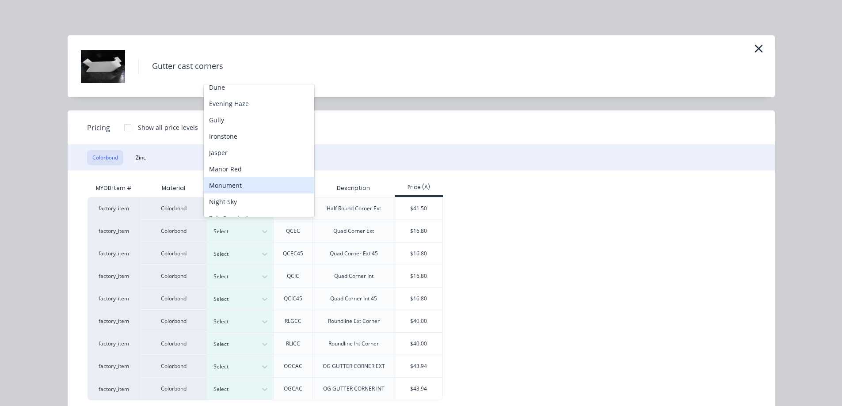
click at [243, 183] on div "Monument" at bounding box center [259, 185] width 111 height 16
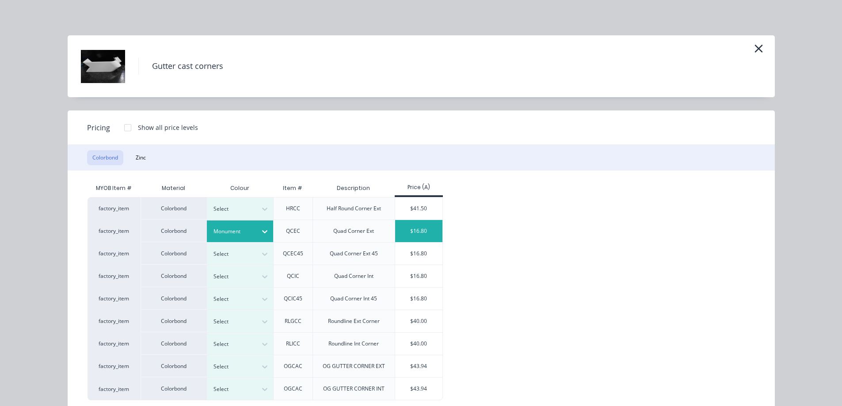
click at [422, 232] on div "$16.80" at bounding box center [418, 231] width 47 height 22
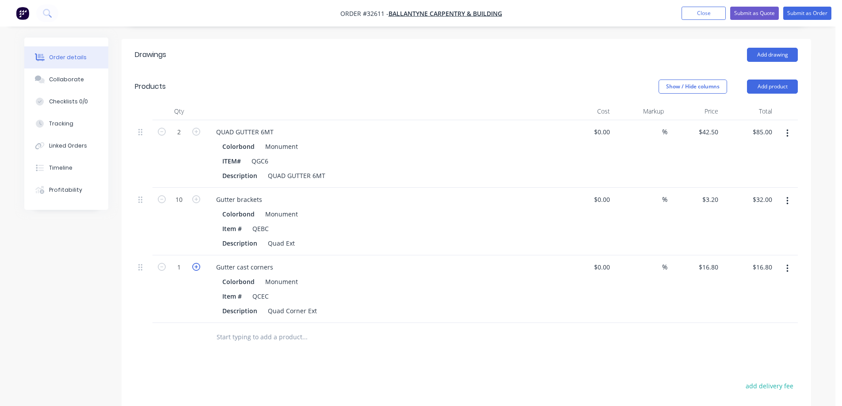
click at [197, 263] on icon "button" at bounding box center [196, 267] width 8 height 8
type input "2"
type input "$33.60"
click at [265, 328] on input "text" at bounding box center [304, 337] width 177 height 18
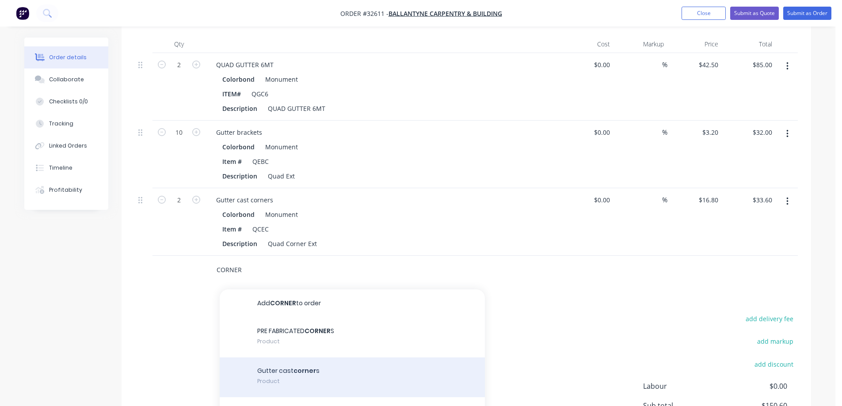
scroll to position [380, 0]
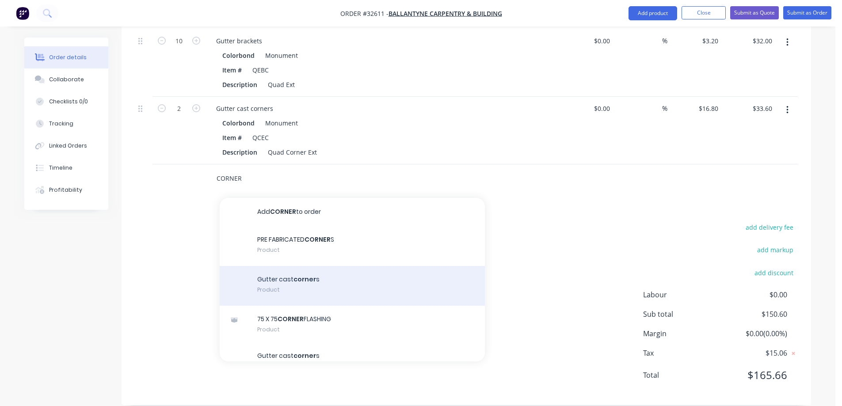
type input "CORNER"
click at [352, 275] on div "Gutter cast corner s Product" at bounding box center [352, 286] width 265 height 40
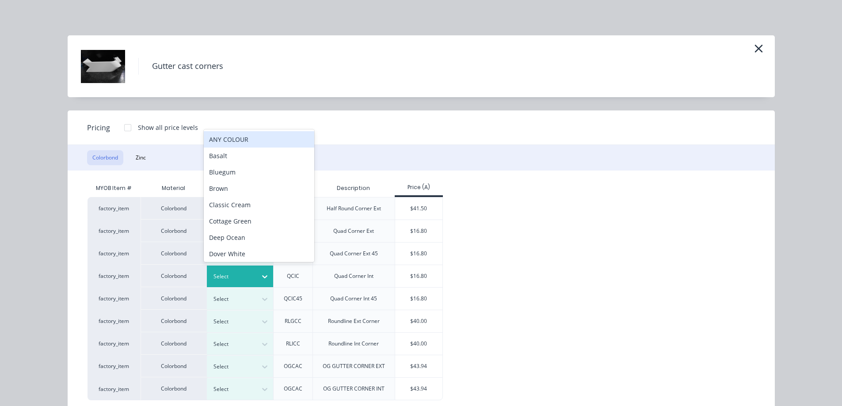
click at [260, 274] on icon at bounding box center [264, 276] width 9 height 9
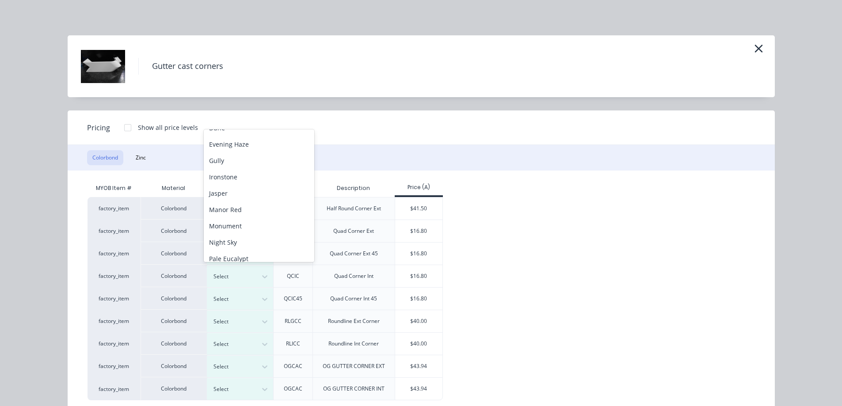
scroll to position [226, 0]
click at [258, 142] on div "Monument" at bounding box center [259, 142] width 111 height 16
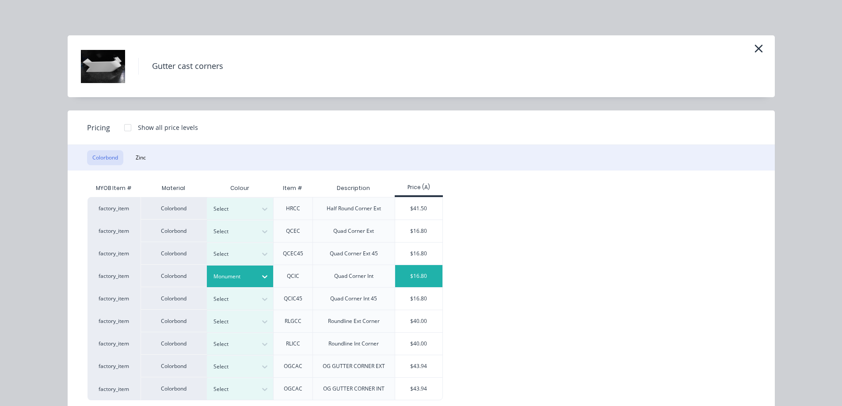
click at [413, 278] on div "$16.80" at bounding box center [418, 276] width 47 height 22
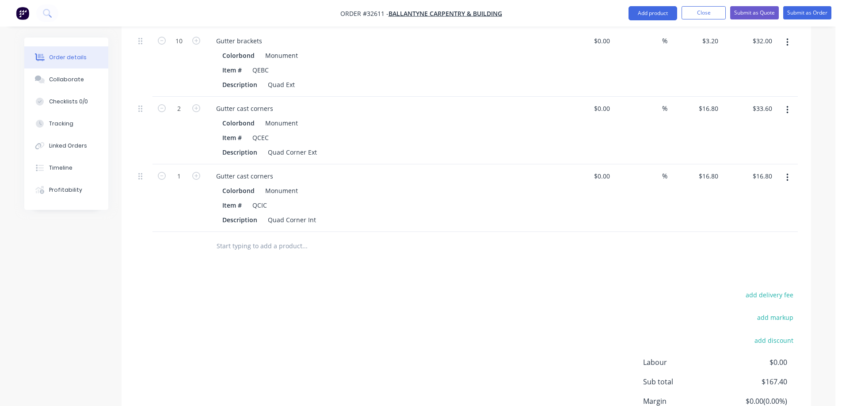
click at [289, 237] on input "text" at bounding box center [304, 246] width 177 height 18
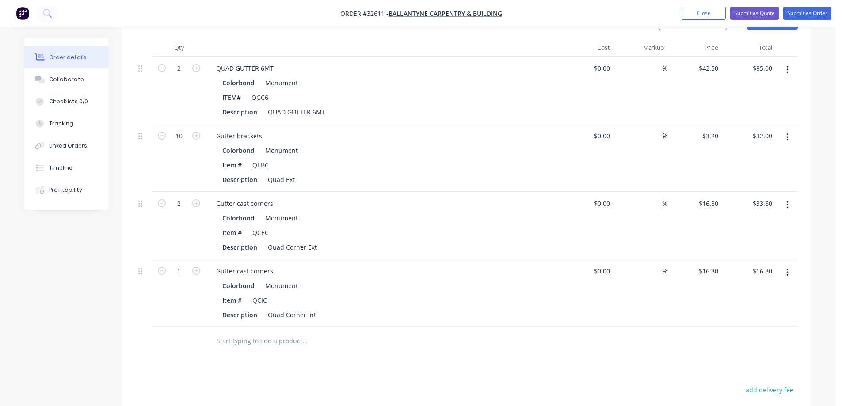
scroll to position [159, 0]
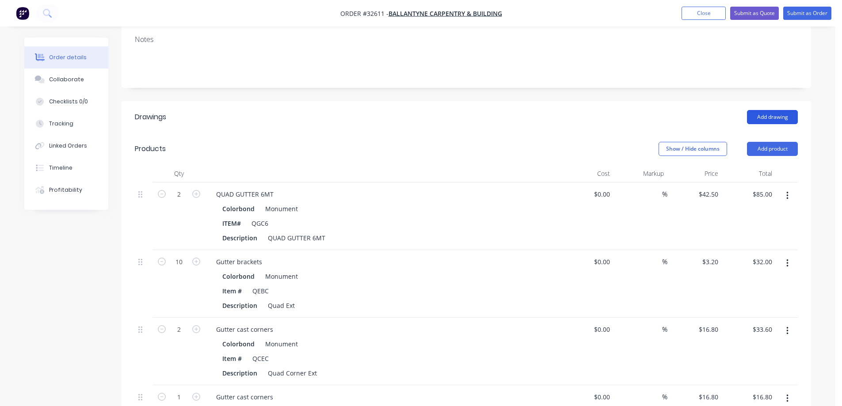
click at [786, 110] on button "Add drawing" at bounding box center [772, 117] width 51 height 14
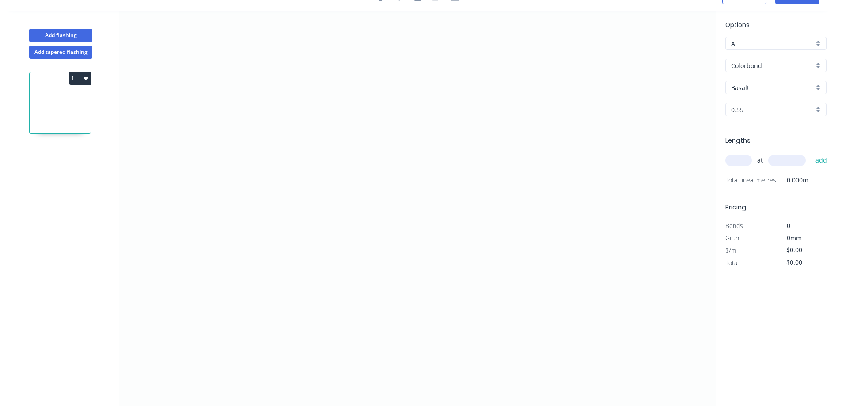
scroll to position [16, 0]
click at [353, 235] on icon "0" at bounding box center [417, 200] width 597 height 379
click at [343, 109] on icon at bounding box center [348, 172] width 11 height 126
click at [438, 113] on icon "0 ?" at bounding box center [417, 200] width 597 height 379
drag, startPoint x: 356, startPoint y: 236, endPoint x: 342, endPoint y: 240, distance: 14.3
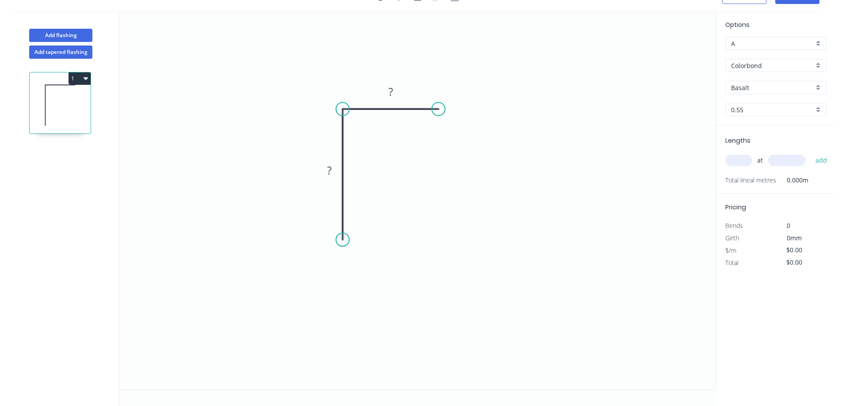
click at [342, 240] on circle at bounding box center [342, 239] width 13 height 13
click at [389, 261] on div "Crush & Fold" at bounding box center [383, 265] width 89 height 18
click at [493, 139] on div "Crush & Fold" at bounding box center [484, 139] width 89 height 18
click at [495, 138] on div "Flip bend" at bounding box center [482, 140] width 89 height 18
click at [395, 88] on rect at bounding box center [391, 92] width 18 height 12
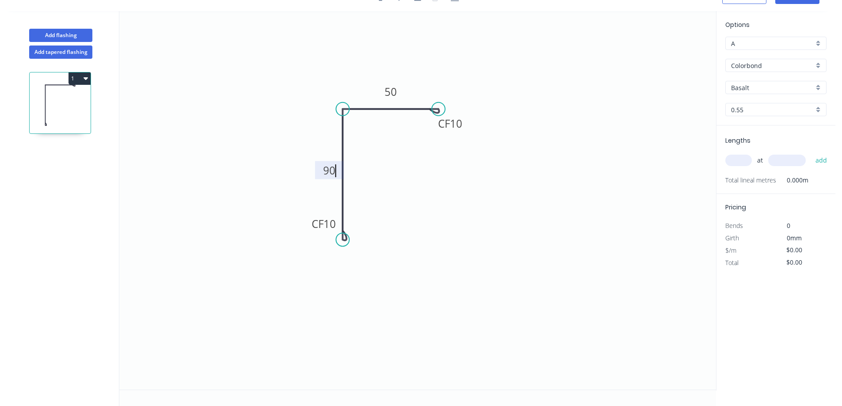
type input "$14.85"
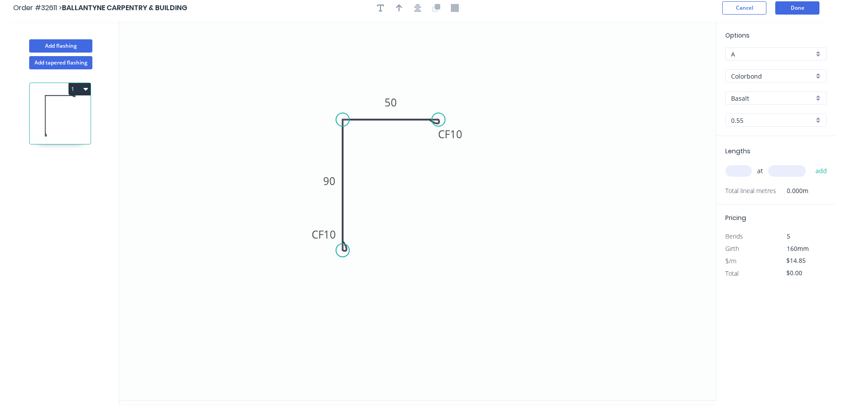
scroll to position [0, 0]
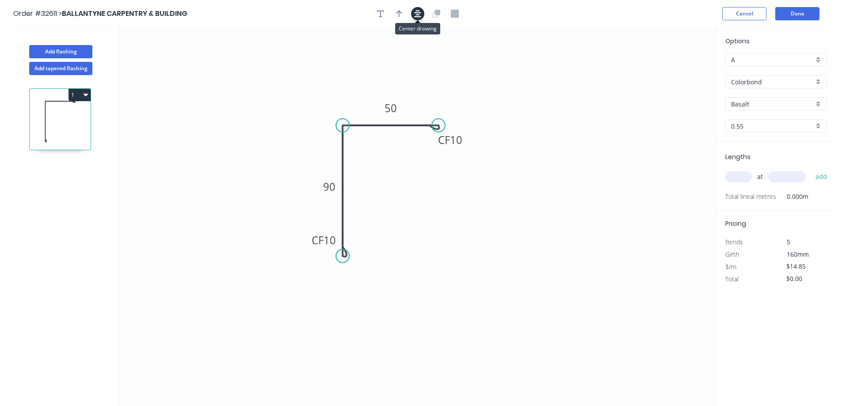
click at [418, 15] on icon "button" at bounding box center [417, 13] width 7 height 7
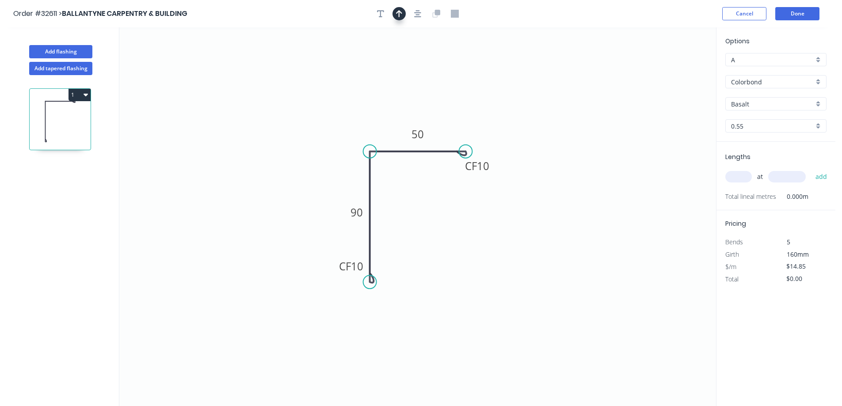
click at [404, 12] on button "button" at bounding box center [399, 13] width 13 height 13
drag, startPoint x: 670, startPoint y: 70, endPoint x: 404, endPoint y: 116, distance: 270.0
click at [396, 122] on icon at bounding box center [396, 113] width 8 height 28
click at [820, 103] on div "Basalt" at bounding box center [775, 103] width 101 height 13
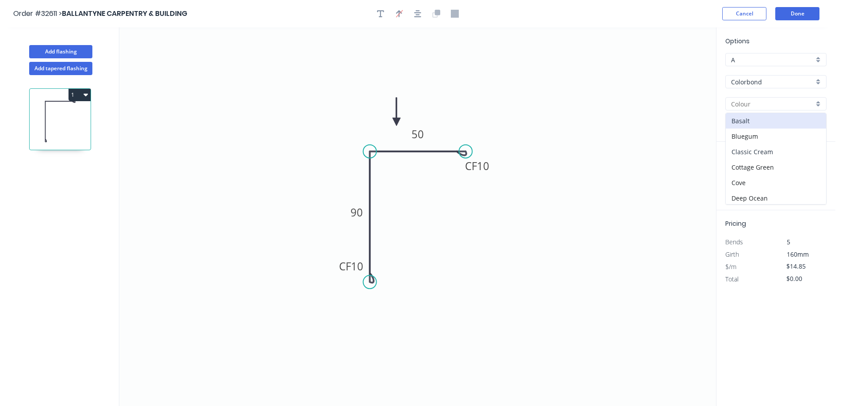
click at [778, 150] on div "Classic Cream" at bounding box center [776, 151] width 100 height 15
type input "Classic Cream"
click at [743, 179] on input "text" at bounding box center [738, 176] width 27 height 11
type input "1"
type input "4600"
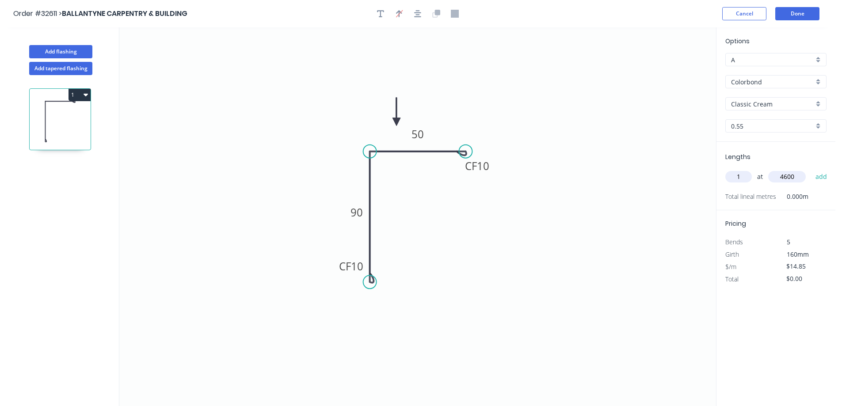
click at [811, 169] on button "add" at bounding box center [821, 176] width 21 height 15
type input "$68.31"
click at [803, 14] on button "Done" at bounding box center [797, 13] width 44 height 13
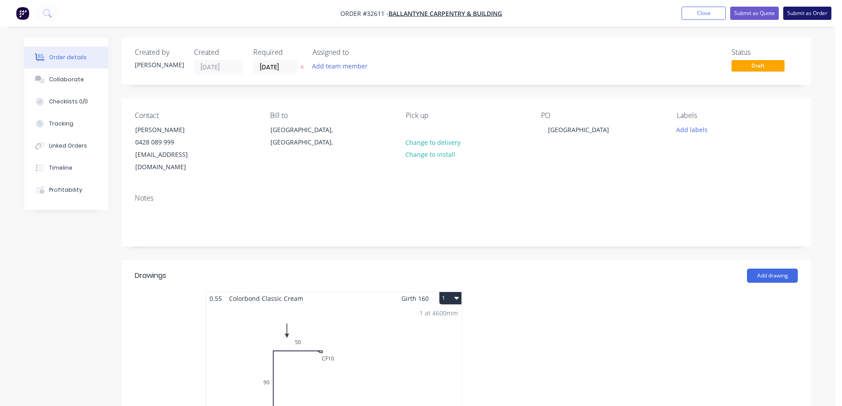
drag, startPoint x: 796, startPoint y: 13, endPoint x: 792, endPoint y: 19, distance: 6.6
click at [796, 14] on button "Submit as Order" at bounding box center [807, 13] width 48 height 13
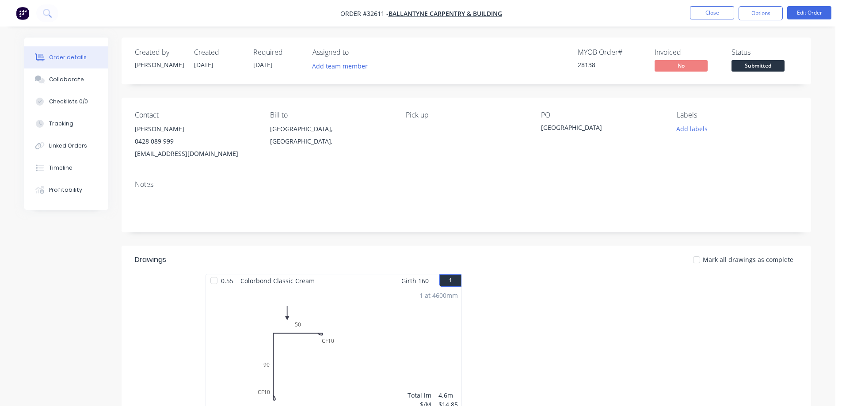
click at [763, 66] on span "Submitted" at bounding box center [758, 65] width 53 height 11
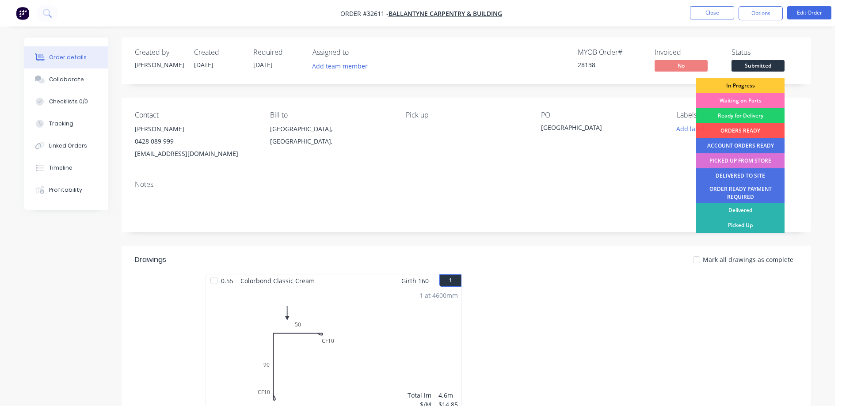
click at [761, 160] on div "PICKED UP FROM STORE" at bounding box center [740, 160] width 88 height 15
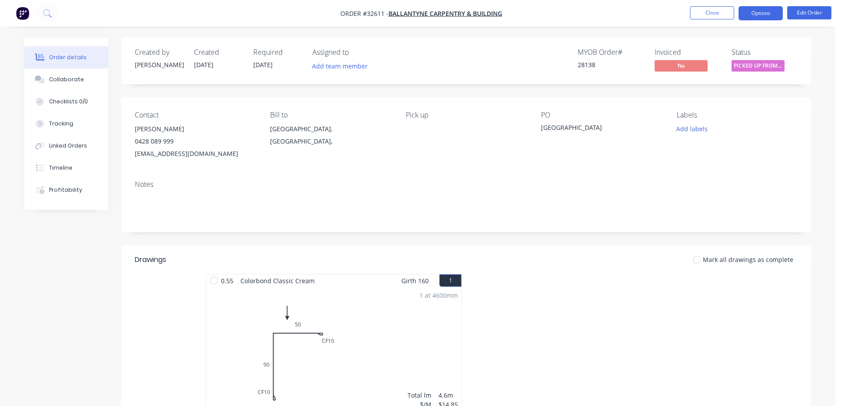
click at [750, 11] on button "Options" at bounding box center [761, 13] width 44 height 14
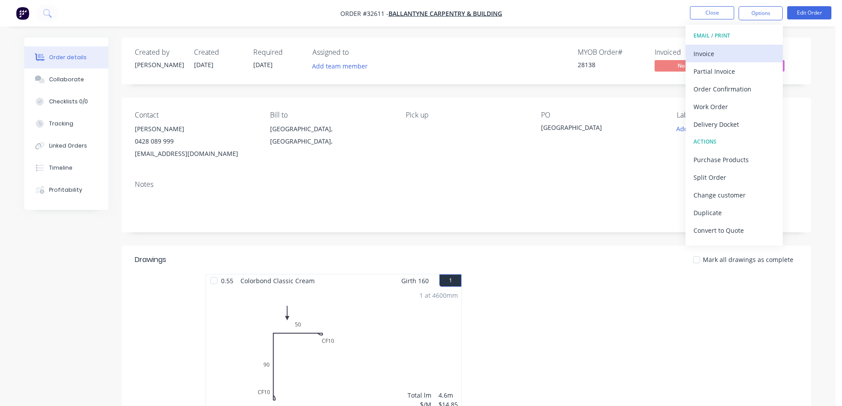
click at [732, 52] on div "Invoice" at bounding box center [734, 53] width 81 height 13
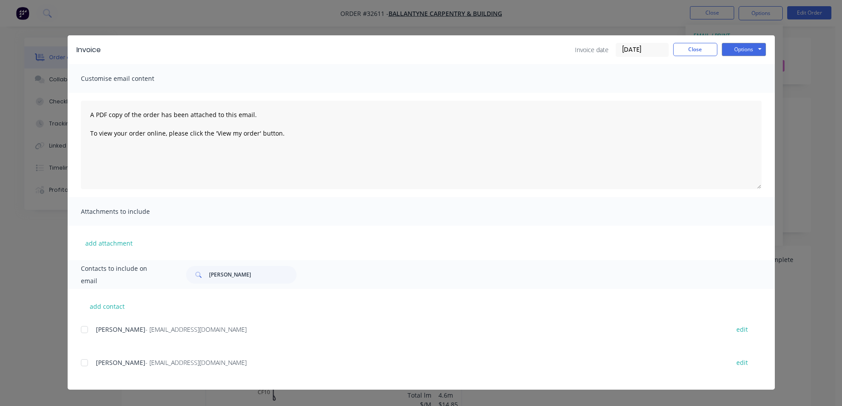
click at [84, 332] on div at bounding box center [85, 330] width 18 height 18
drag, startPoint x: 86, startPoint y: 362, endPoint x: 99, endPoint y: 357, distance: 14.3
click at [87, 362] on div at bounding box center [85, 363] width 18 height 18
click at [747, 49] on button "Options" at bounding box center [744, 49] width 44 height 13
click at [756, 94] on button "Email" at bounding box center [750, 94] width 57 height 15
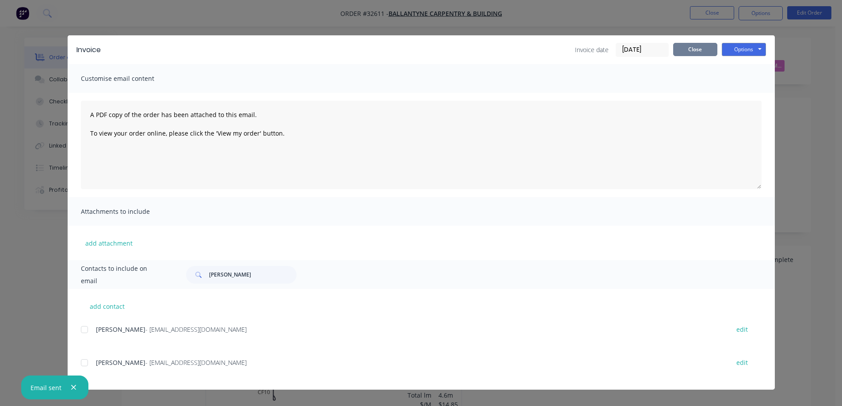
click at [695, 49] on button "Close" at bounding box center [695, 49] width 44 height 13
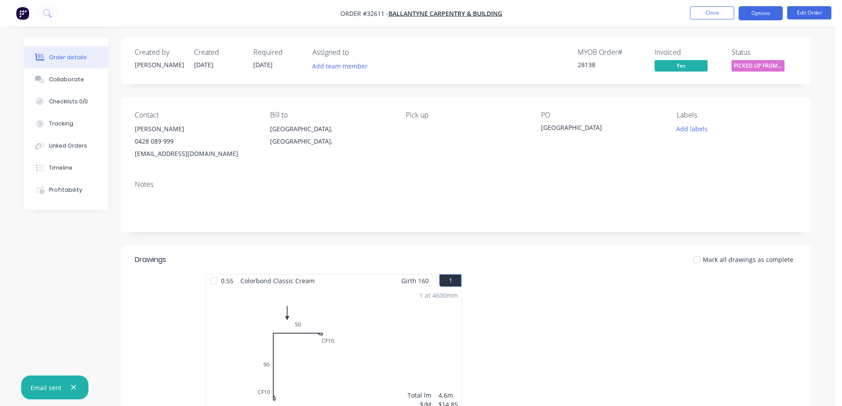
click at [767, 19] on button "Options" at bounding box center [761, 13] width 44 height 14
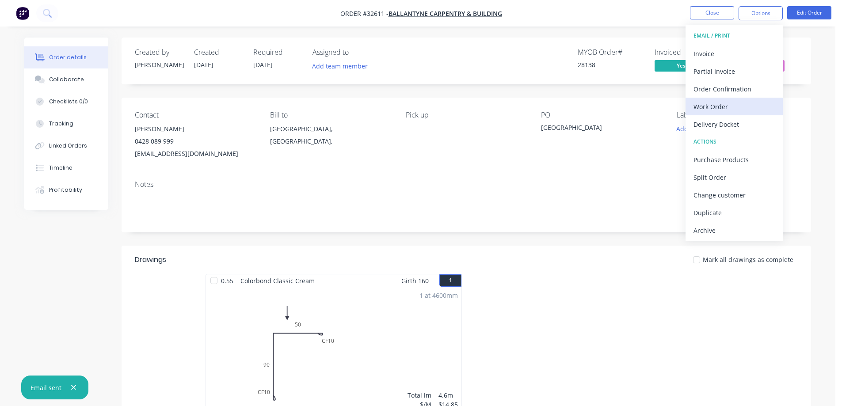
click at [740, 106] on div "Work Order" at bounding box center [734, 106] width 81 height 13
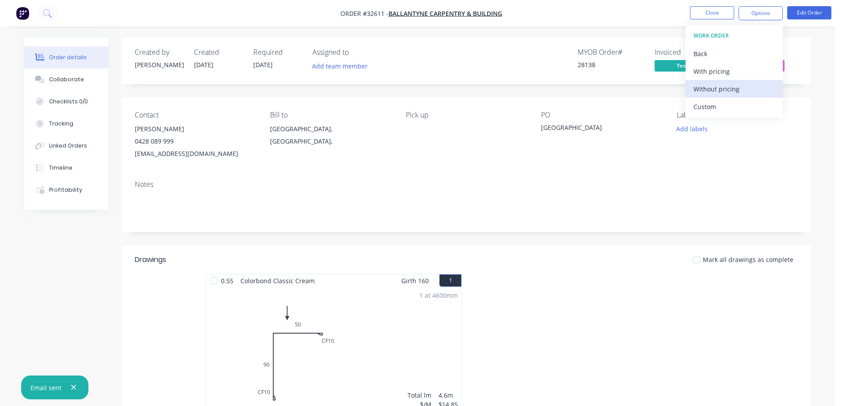
click at [752, 89] on div "Without pricing" at bounding box center [734, 89] width 81 height 13
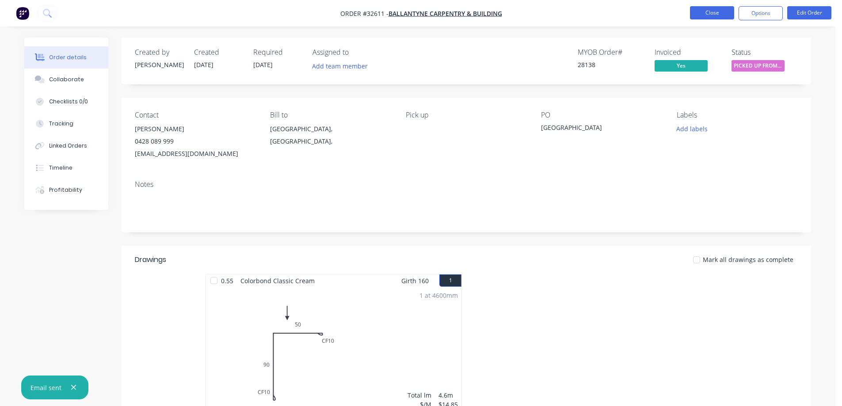
click at [704, 10] on button "Close" at bounding box center [712, 12] width 44 height 13
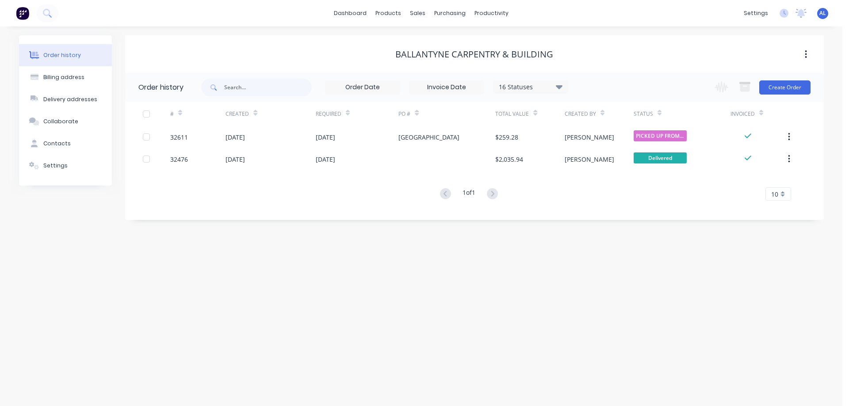
click at [23, 11] on img at bounding box center [22, 13] width 13 height 13
